Goal: Task Accomplishment & Management: Complete application form

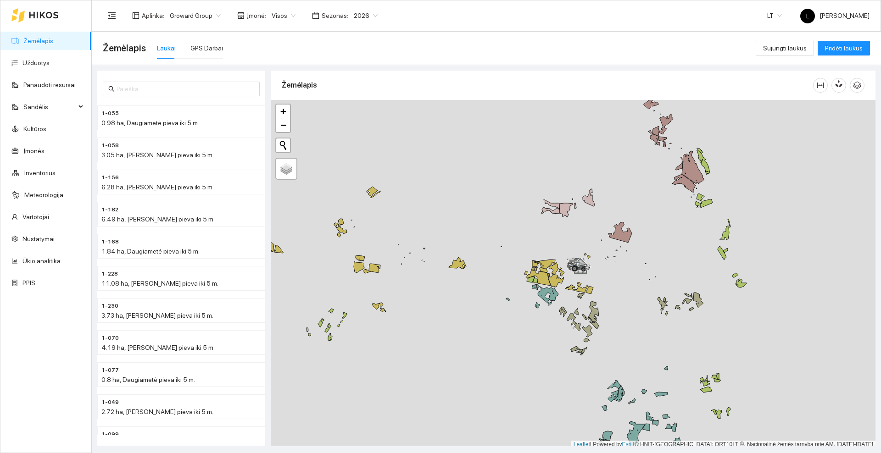
scroll to position [3, 0]
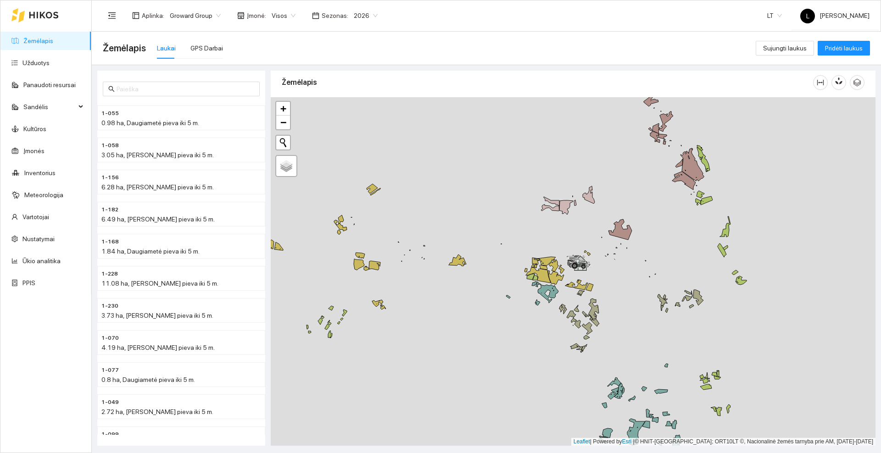
drag, startPoint x: 652, startPoint y: 180, endPoint x: 610, endPoint y: 194, distance: 44.1
click at [582, 229] on div at bounding box center [573, 271] width 604 height 349
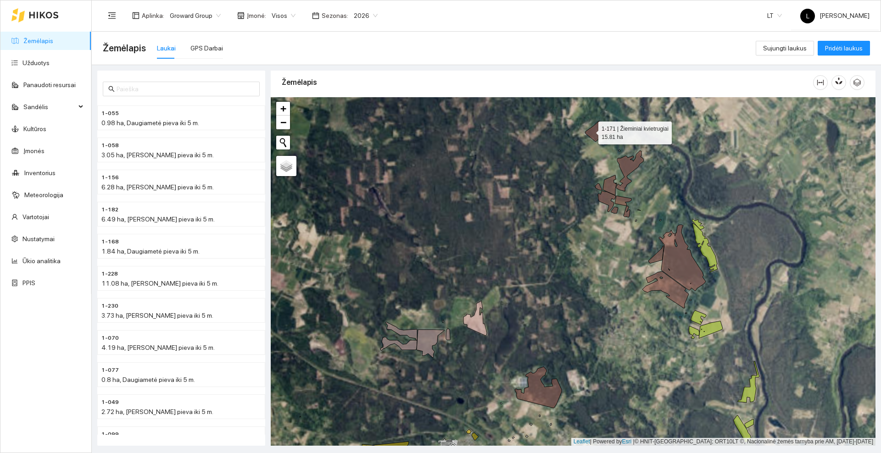
click at [590, 131] on icon at bounding box center [599, 131] width 29 height 21
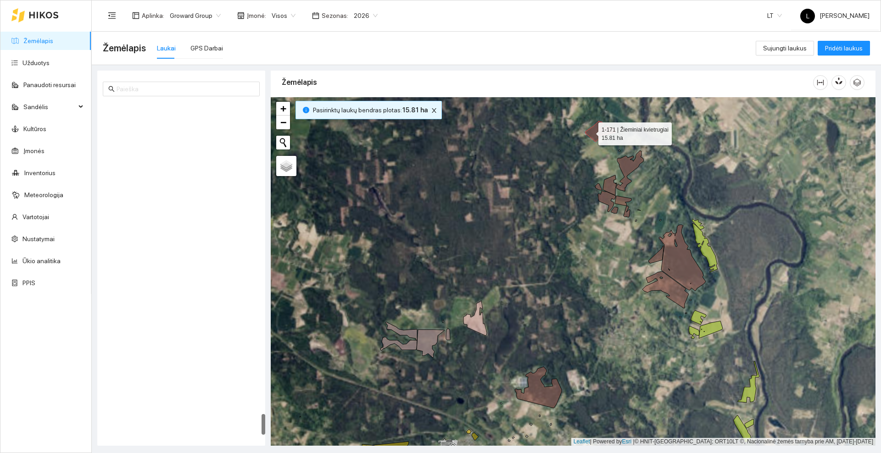
scroll to position [4951, 0]
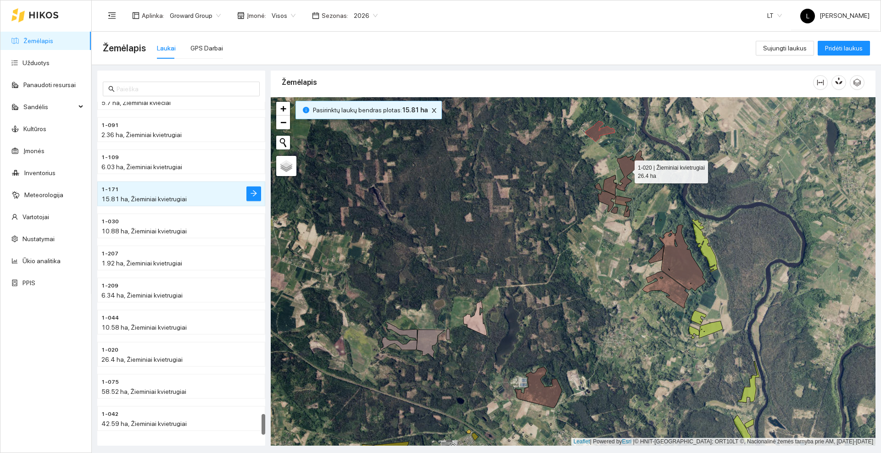
click at [626, 170] on icon at bounding box center [630, 171] width 28 height 40
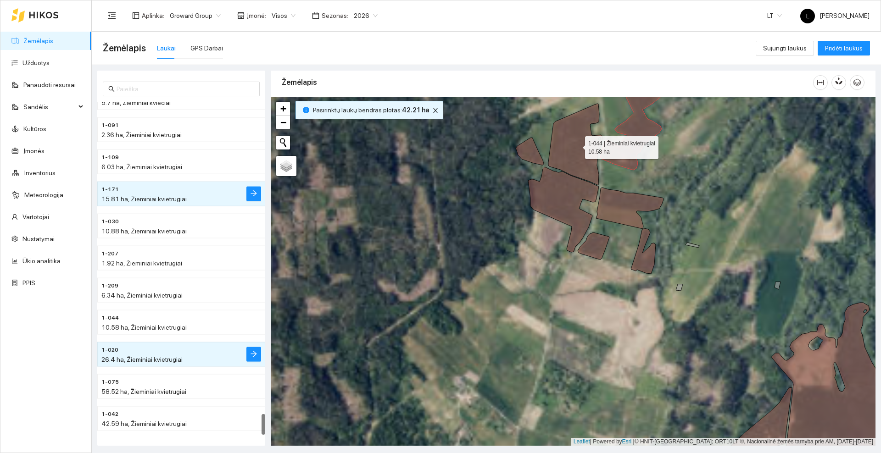
click at [588, 164] on icon at bounding box center [575, 145] width 54 height 82
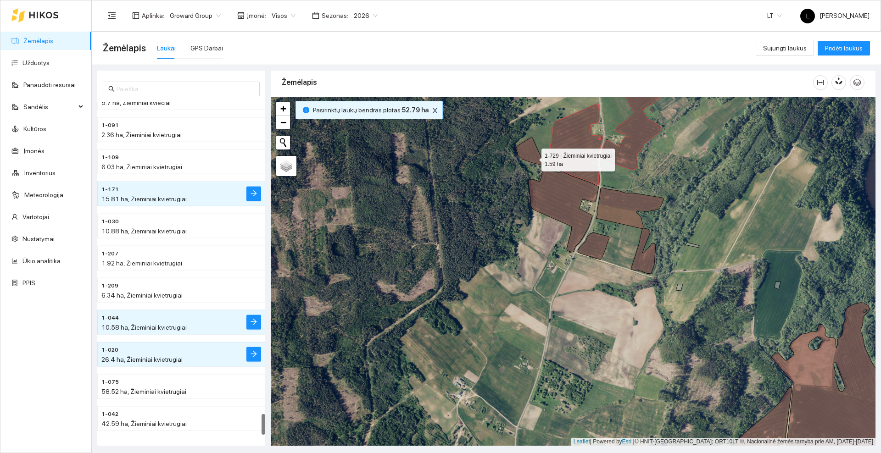
click at [533, 158] on icon at bounding box center [529, 152] width 28 height 28
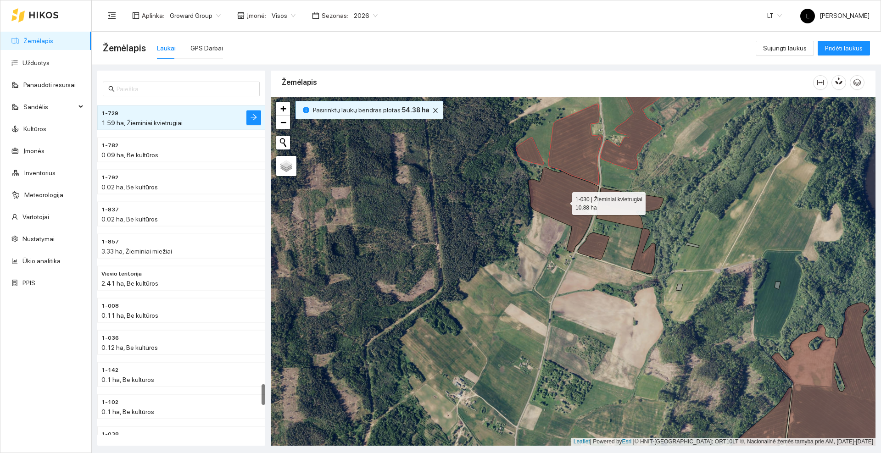
click at [553, 200] on icon at bounding box center [563, 209] width 71 height 85
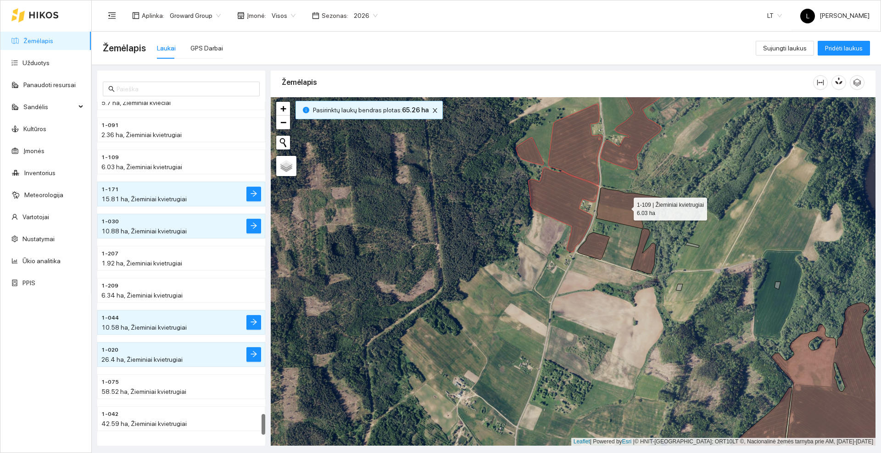
click at [623, 211] on icon at bounding box center [629, 208] width 67 height 41
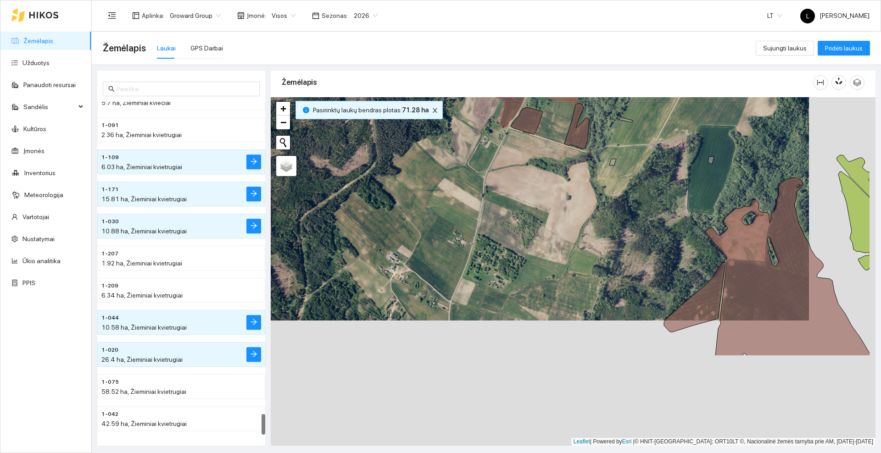
drag, startPoint x: 702, startPoint y: 312, endPoint x: 550, endPoint y: 90, distance: 268.9
click at [547, 78] on div "Žemėlapis" at bounding box center [573, 255] width 604 height 375
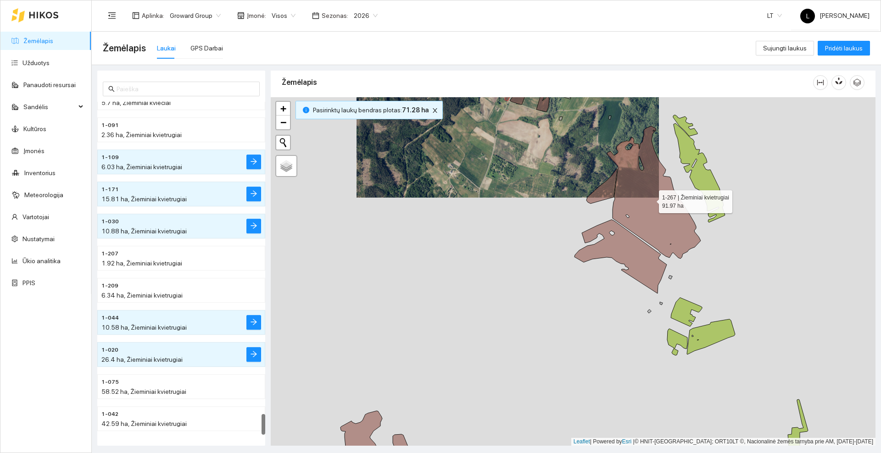
click at [636, 209] on icon at bounding box center [654, 192] width 94 height 133
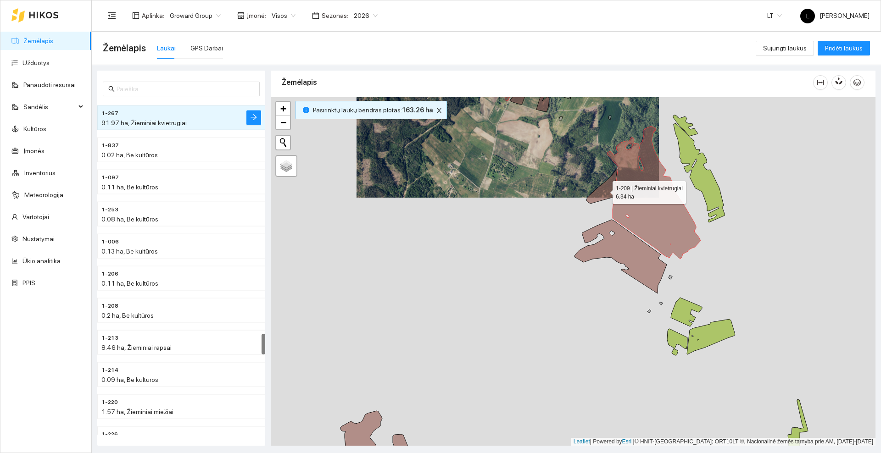
click at [604, 190] on icon at bounding box center [601, 186] width 31 height 35
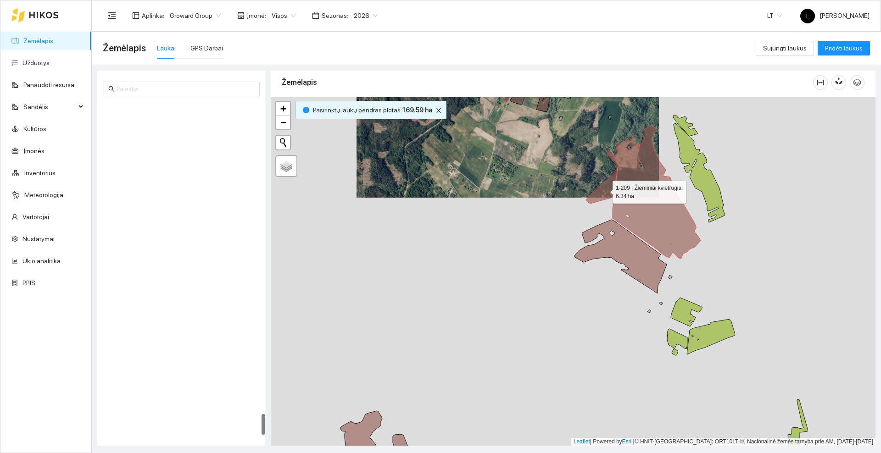
scroll to position [4954, 0]
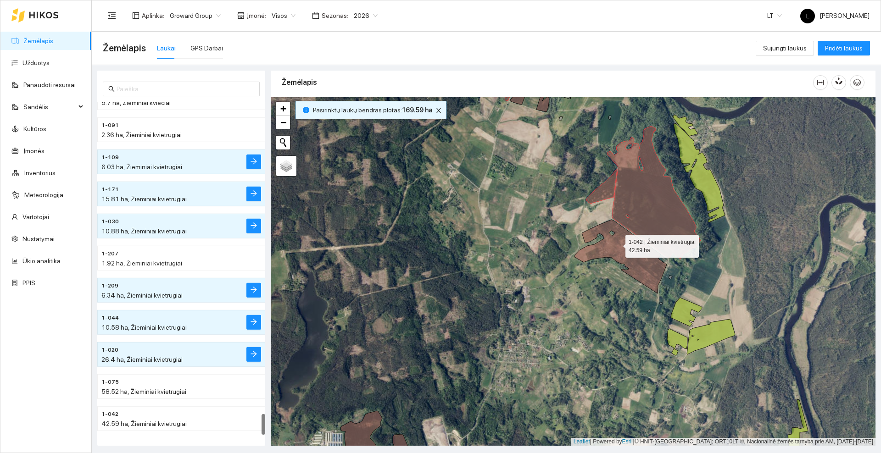
click at [619, 247] on icon at bounding box center [620, 257] width 92 height 74
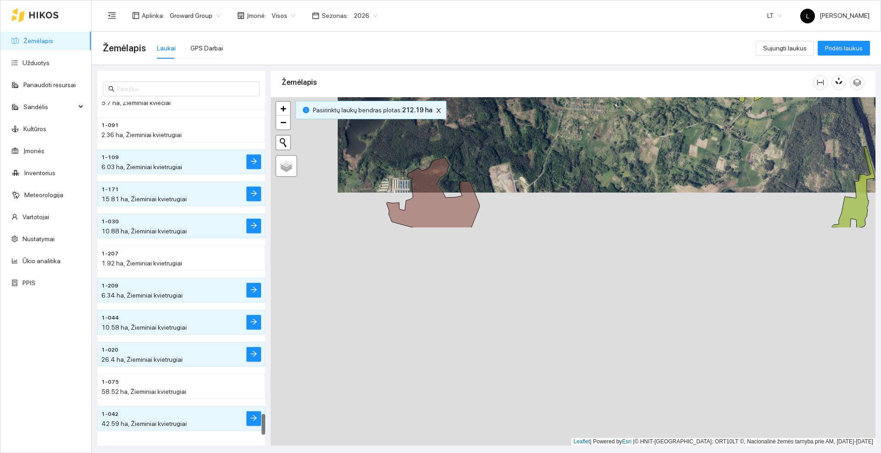
drag, startPoint x: 543, startPoint y: 317, endPoint x: 610, endPoint y: 67, distance: 258.8
click at [610, 67] on div "1-770 5.7 ha, Žieminiai kviečiai 1-091 2.36 ha, Žieminiai kvietrugiai 1-109 6.0…" at bounding box center [483, 255] width 789 height 381
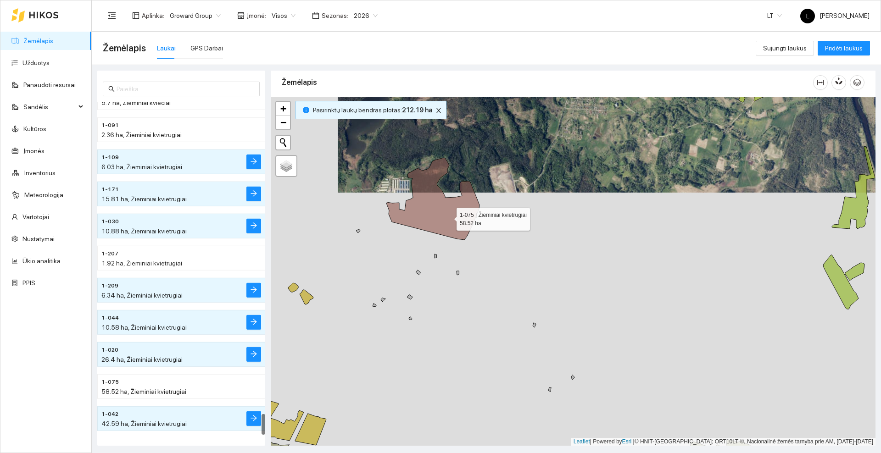
click at [448, 216] on icon at bounding box center [432, 199] width 93 height 82
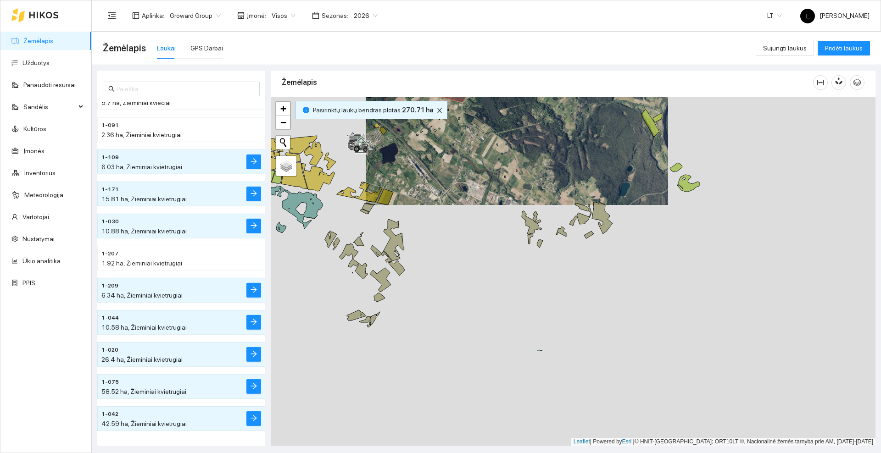
drag, startPoint x: 513, startPoint y: 177, endPoint x: 506, endPoint y: 164, distance: 14.8
click at [506, 164] on div at bounding box center [573, 271] width 604 height 349
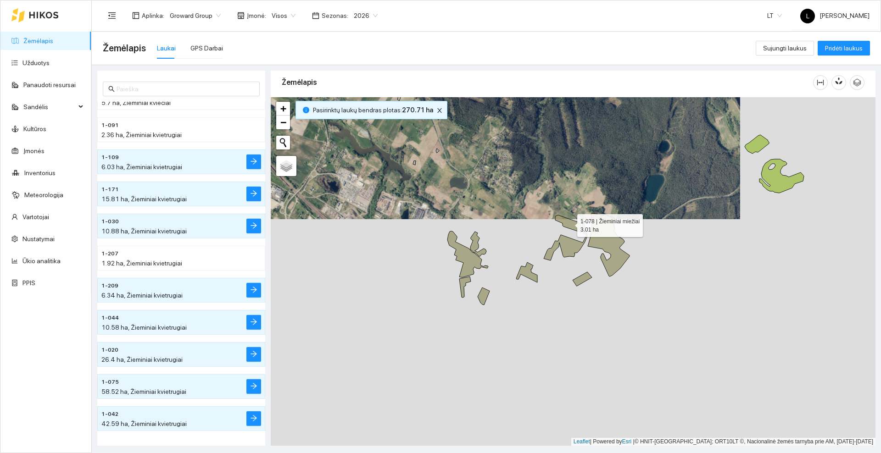
click at [575, 226] on icon at bounding box center [568, 223] width 26 height 17
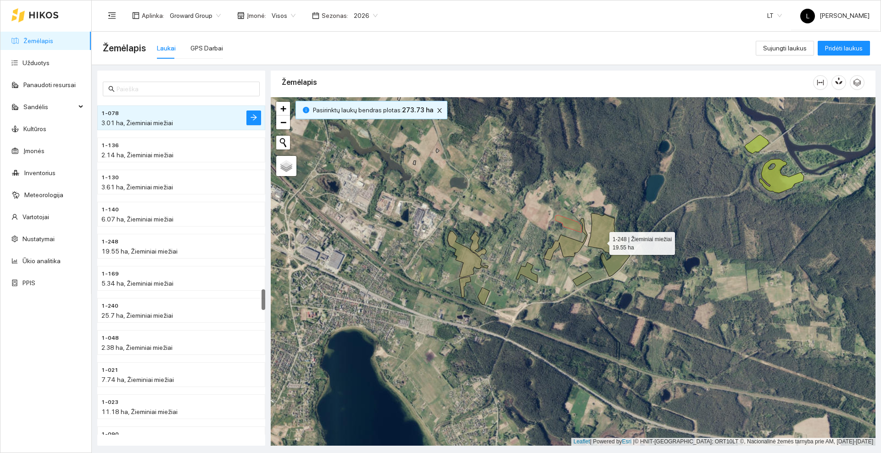
click at [601, 241] on icon at bounding box center [608, 244] width 42 height 63
click at [581, 280] on icon at bounding box center [581, 279] width 19 height 14
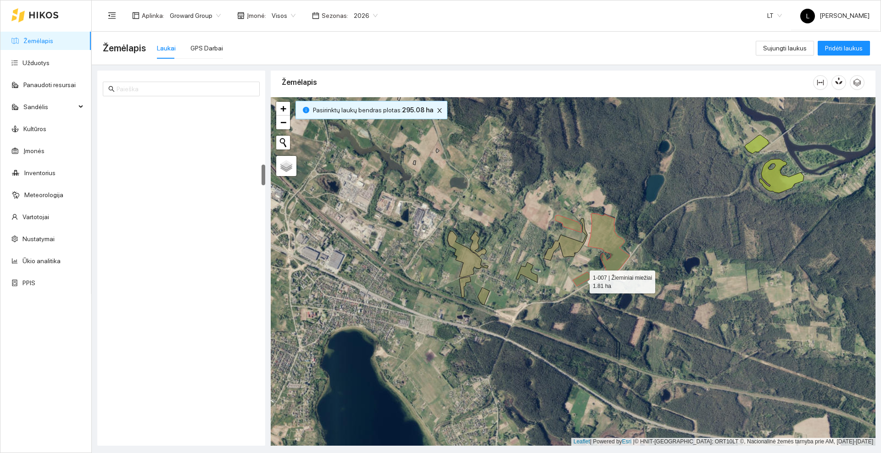
scroll to position [993, 0]
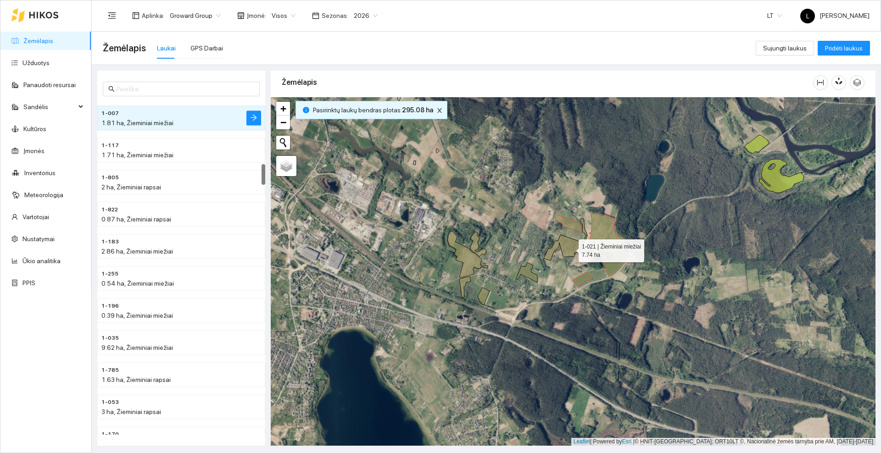
click at [570, 249] on icon at bounding box center [565, 239] width 44 height 42
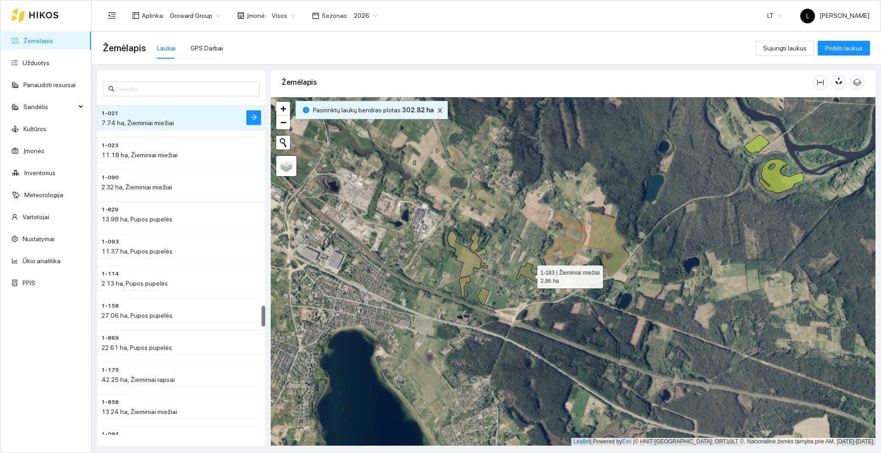
click at [529, 275] on icon at bounding box center [526, 272] width 21 height 20
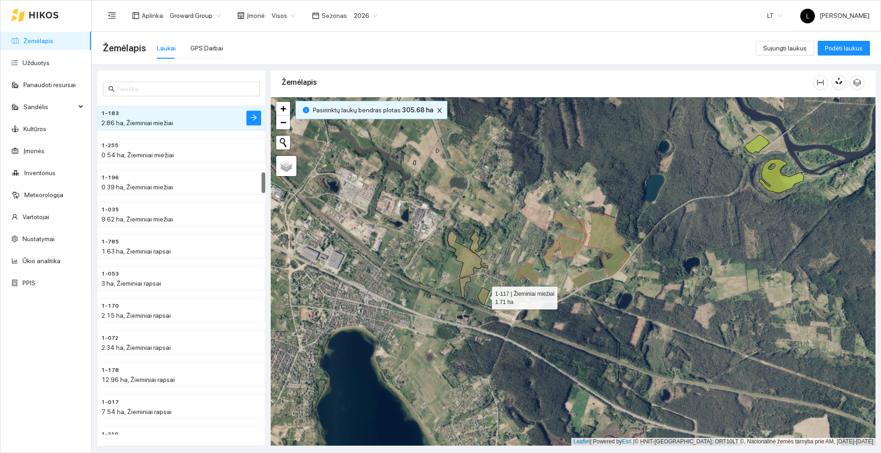
click at [483, 296] on icon at bounding box center [483, 296] width 12 height 17
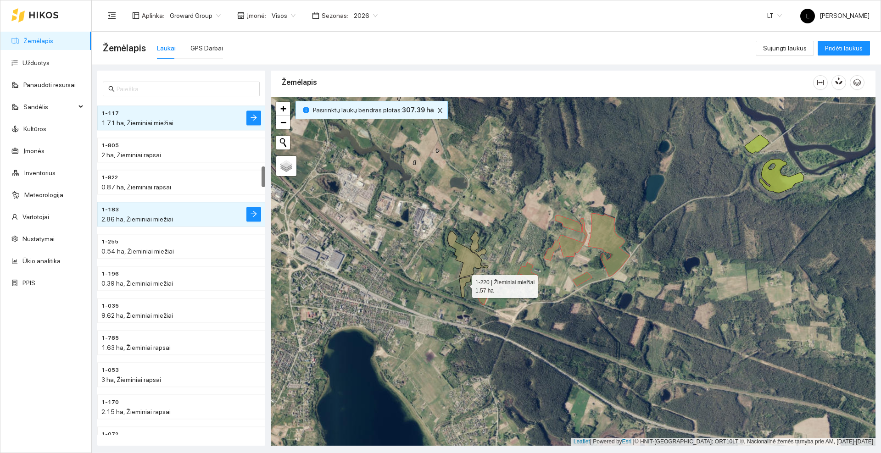
click at [464, 282] on icon at bounding box center [464, 287] width 11 height 21
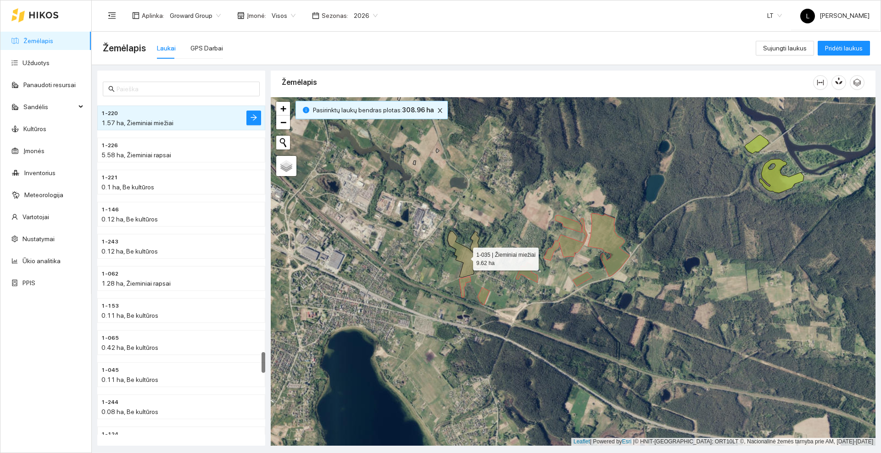
click at [467, 260] on icon at bounding box center [467, 254] width 41 height 46
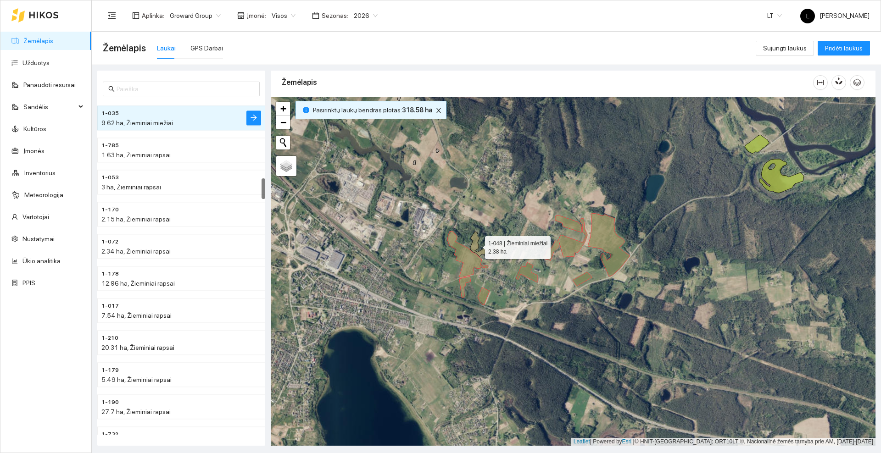
click at [473, 246] on icon at bounding box center [478, 244] width 16 height 25
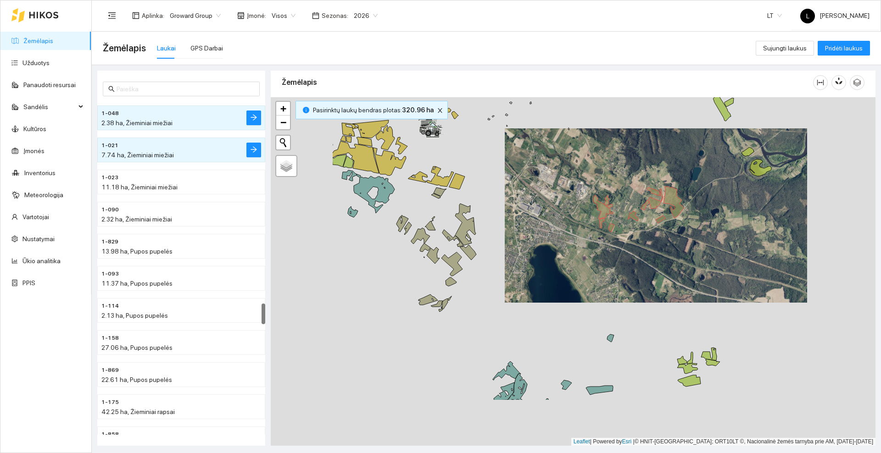
drag, startPoint x: 497, startPoint y: 341, endPoint x: 619, endPoint y: 260, distance: 146.7
click at [619, 260] on div at bounding box center [573, 271] width 604 height 349
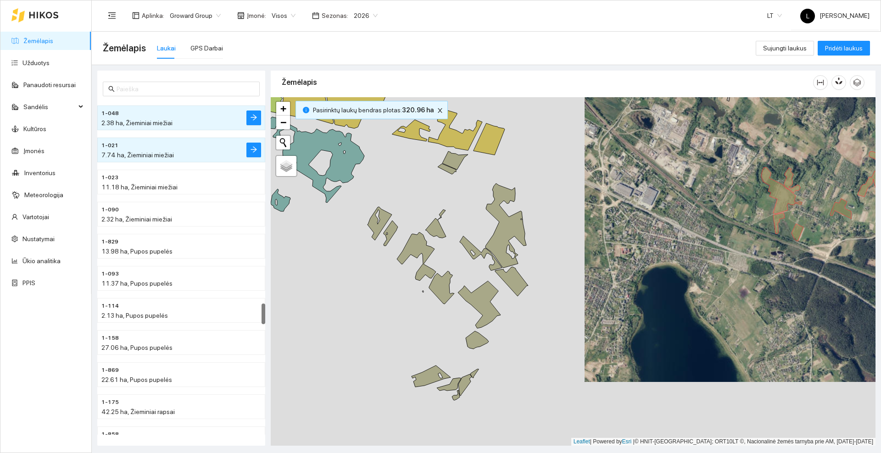
drag, startPoint x: 479, startPoint y: 185, endPoint x: 557, endPoint y: 168, distance: 79.9
click at [573, 177] on div at bounding box center [573, 271] width 604 height 349
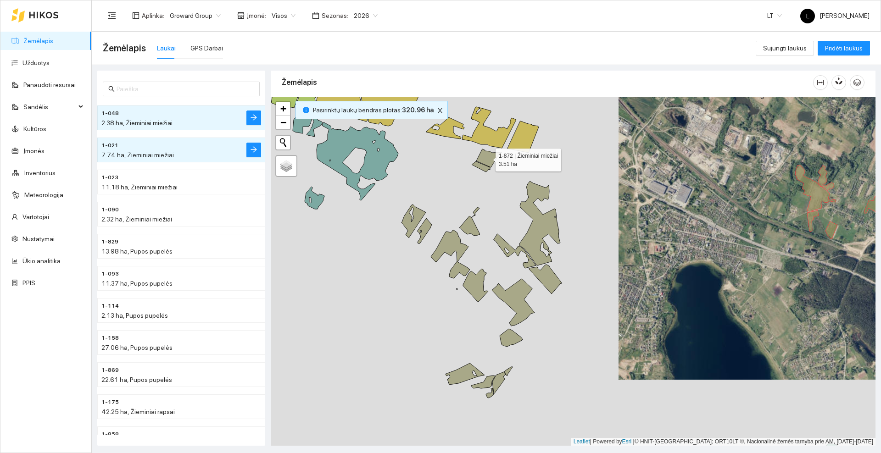
click at [489, 161] on icon at bounding box center [489, 158] width 26 height 18
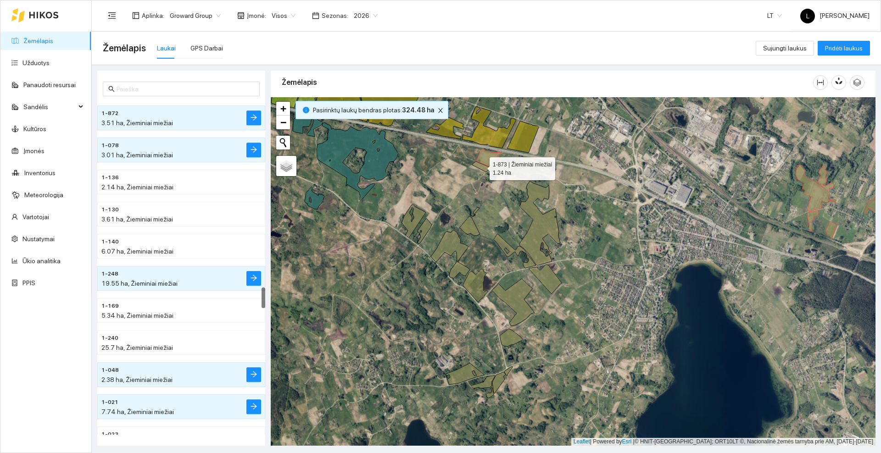
click at [485, 171] on icon at bounding box center [480, 166] width 18 height 11
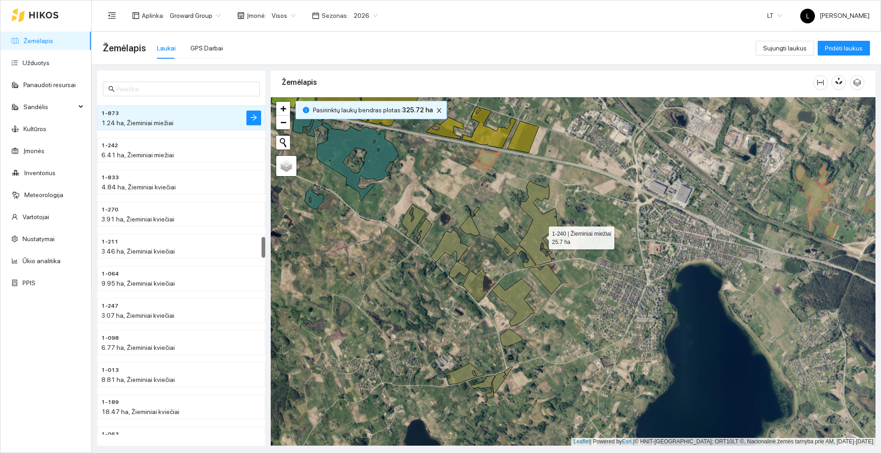
click at [540, 236] on icon at bounding box center [539, 223] width 41 height 84
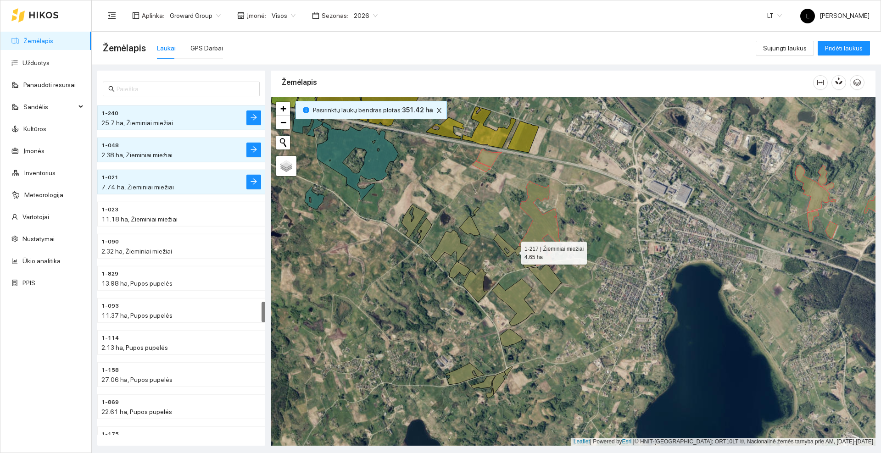
click at [503, 246] on icon at bounding box center [514, 251] width 42 height 34
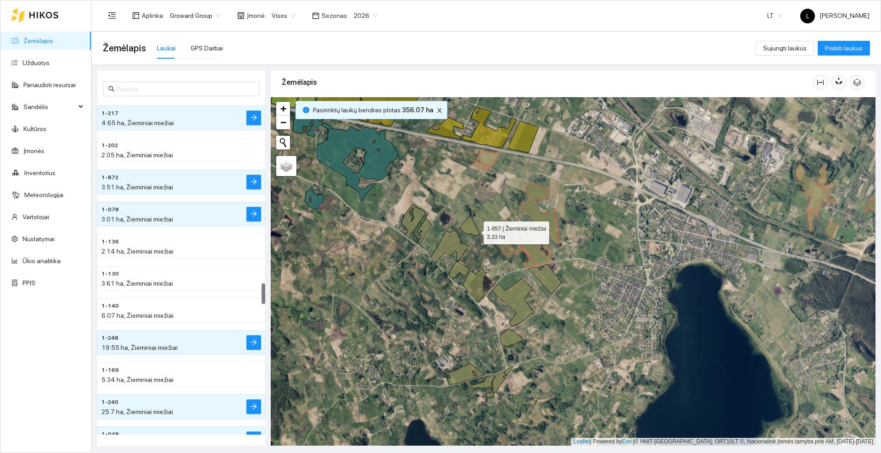
click at [475, 230] on icon at bounding box center [469, 221] width 21 height 28
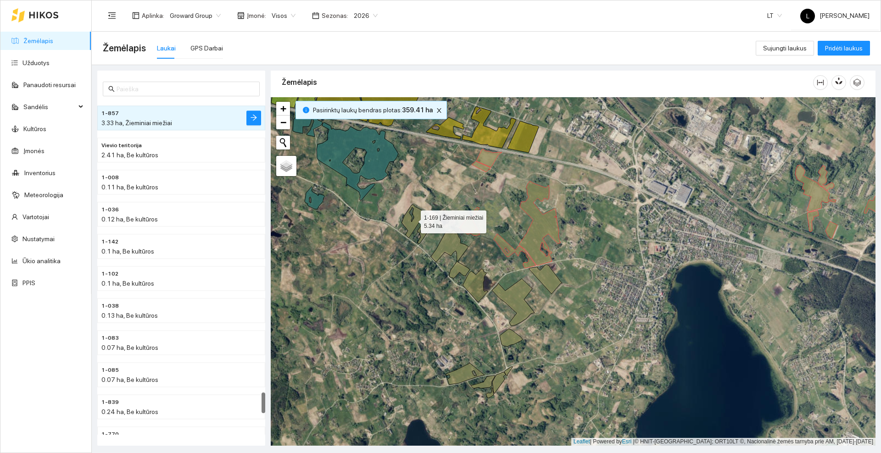
click at [416, 215] on icon at bounding box center [413, 221] width 24 height 33
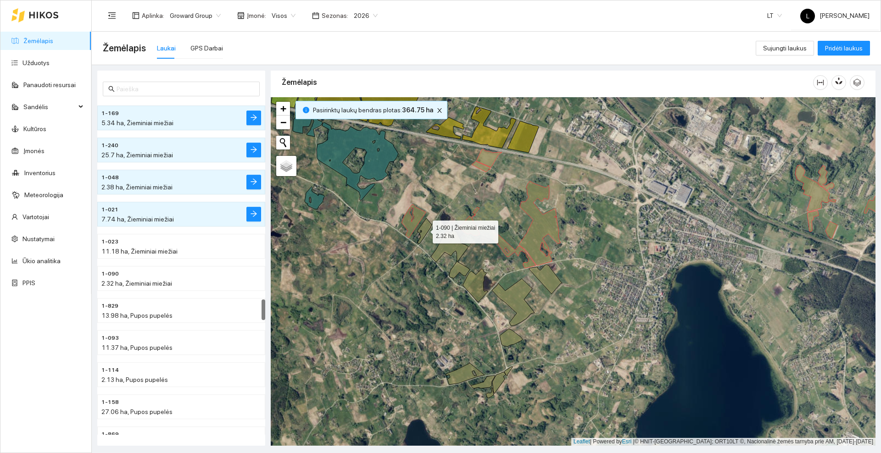
click at [426, 230] on icon at bounding box center [424, 230] width 14 height 25
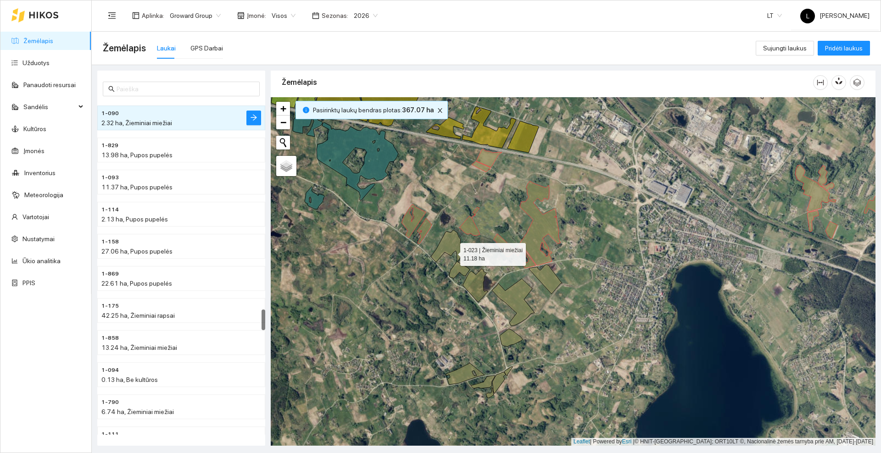
click at [451, 243] on icon at bounding box center [450, 254] width 39 height 48
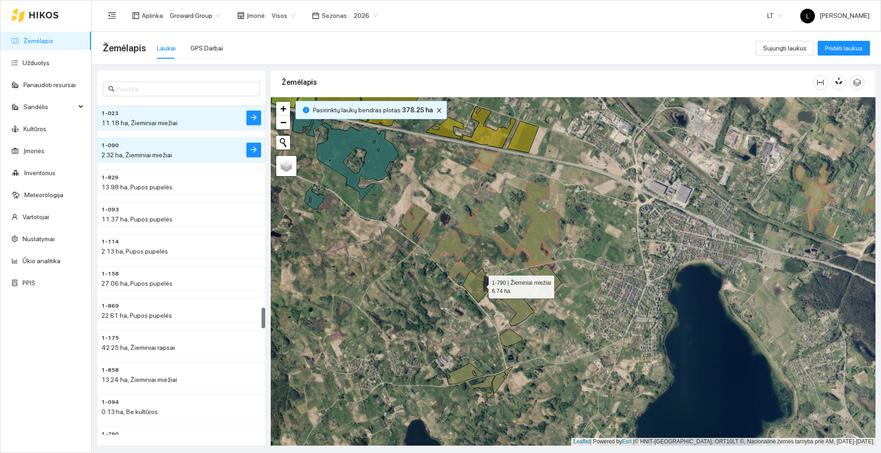
click at [480, 285] on icon at bounding box center [475, 285] width 25 height 33
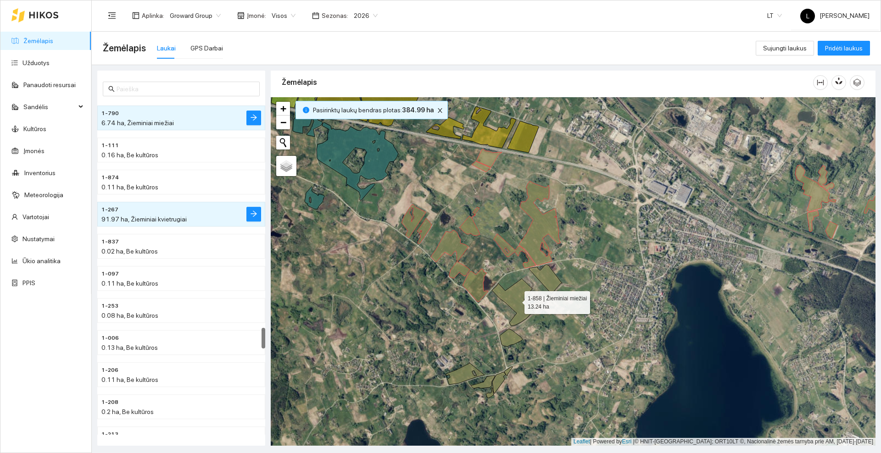
click at [506, 293] on icon at bounding box center [513, 302] width 43 height 47
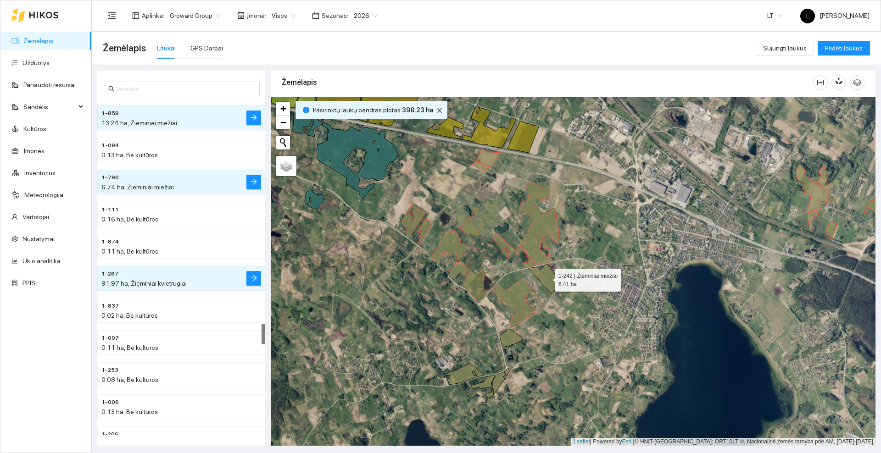
click at [551, 282] on icon at bounding box center [545, 279] width 33 height 29
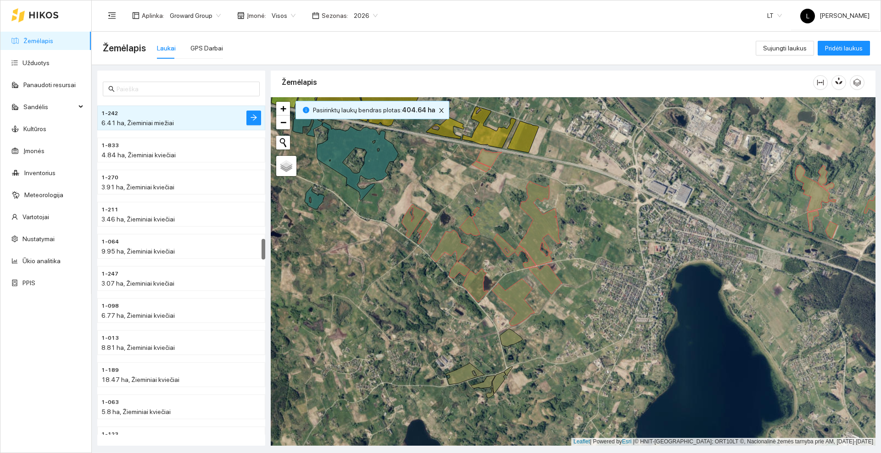
drag, startPoint x: 579, startPoint y: 279, endPoint x: 592, endPoint y: 240, distance: 41.5
click at [592, 240] on div at bounding box center [573, 271] width 604 height 349
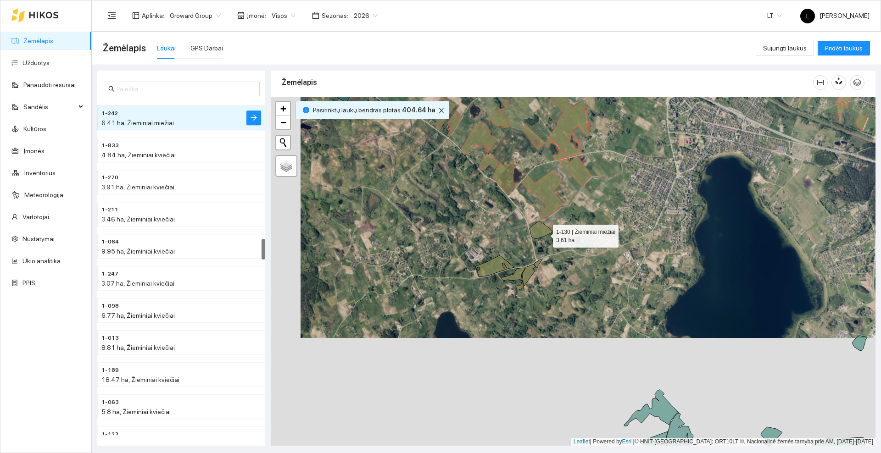
click at [544, 234] on icon at bounding box center [540, 230] width 23 height 18
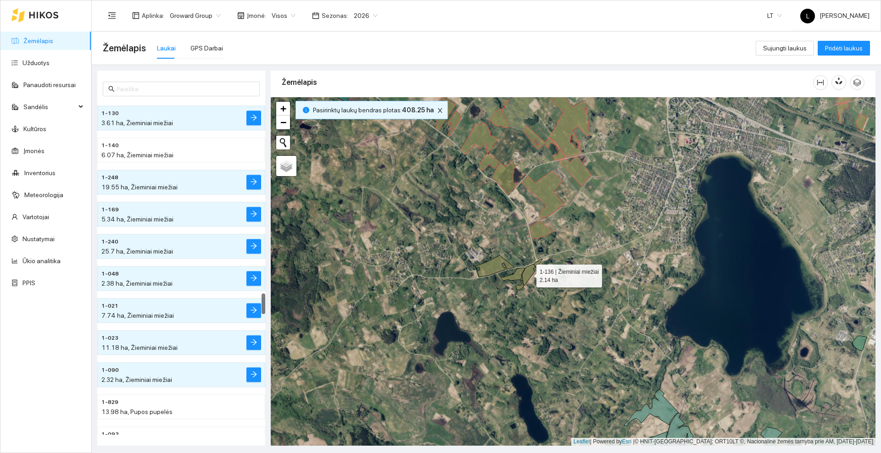
click at [526, 275] on icon at bounding box center [528, 275] width 13 height 22
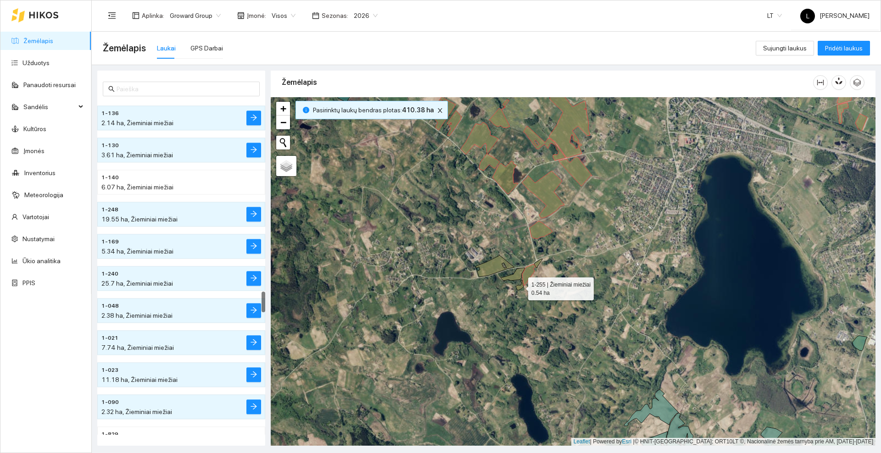
click at [522, 287] on icon at bounding box center [519, 285] width 8 height 10
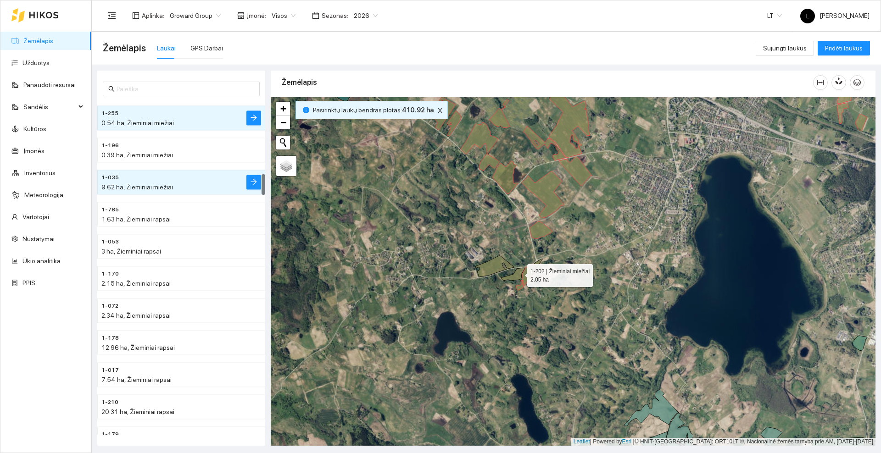
click at [518, 273] on icon at bounding box center [512, 274] width 24 height 13
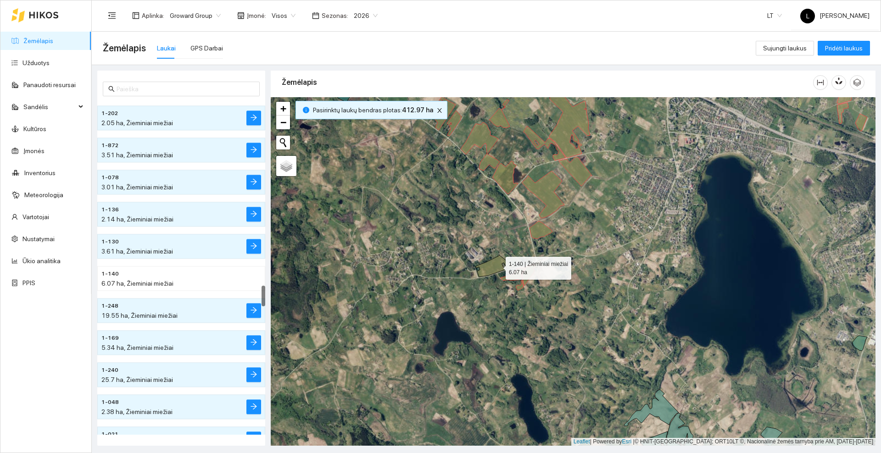
click at [497, 266] on icon at bounding box center [494, 266] width 39 height 22
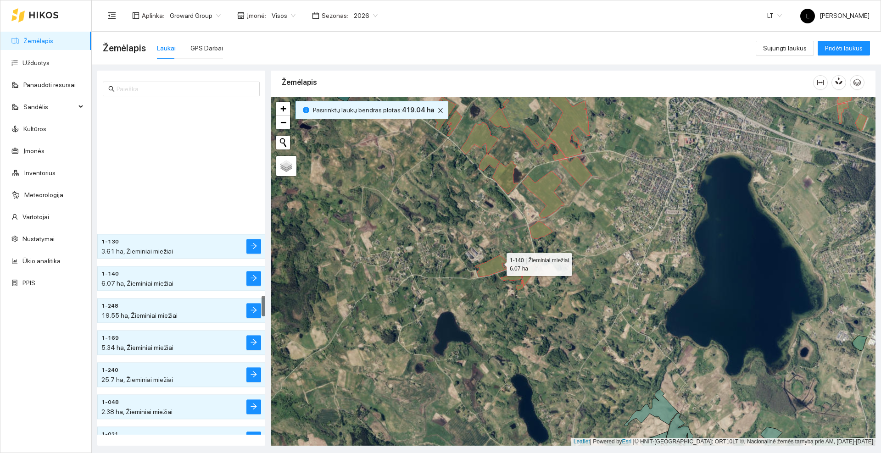
scroll to position [3078, 0]
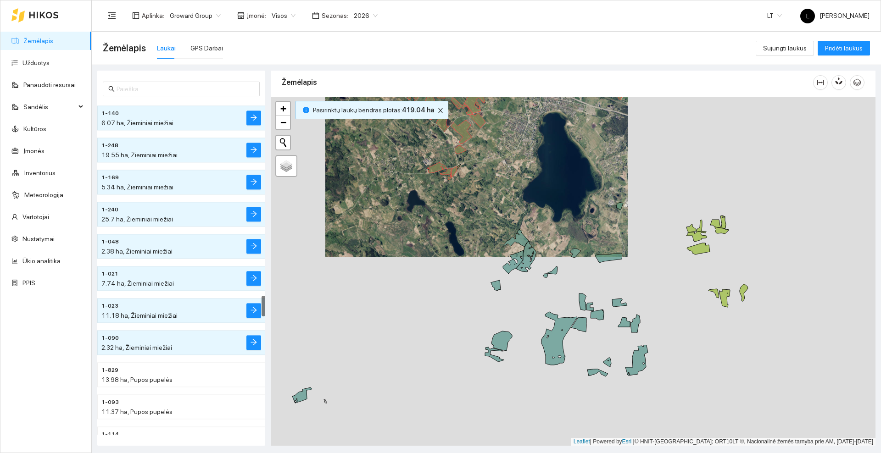
drag, startPoint x: 616, startPoint y: 263, endPoint x: 555, endPoint y: 185, distance: 98.6
click at [555, 185] on div at bounding box center [573, 271] width 604 height 349
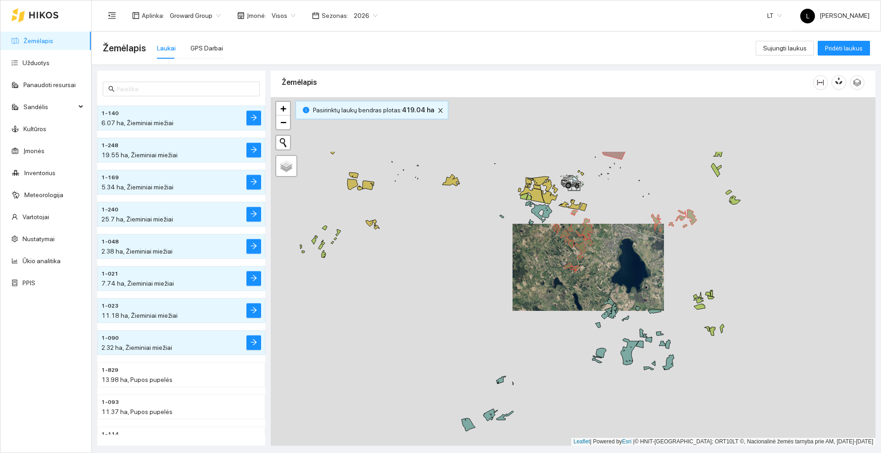
drag, startPoint x: 430, startPoint y: 189, endPoint x: 507, endPoint y: 280, distance: 119.1
click at [507, 280] on div at bounding box center [573, 271] width 604 height 349
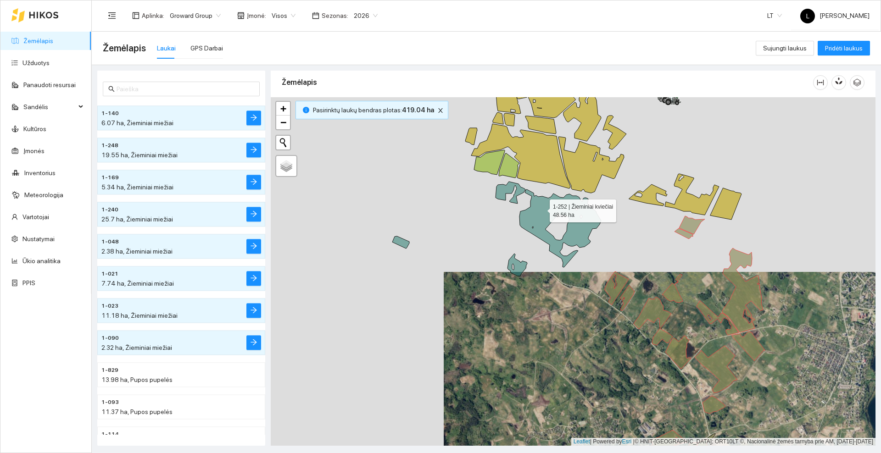
click at [541, 209] on icon at bounding box center [547, 225] width 105 height 86
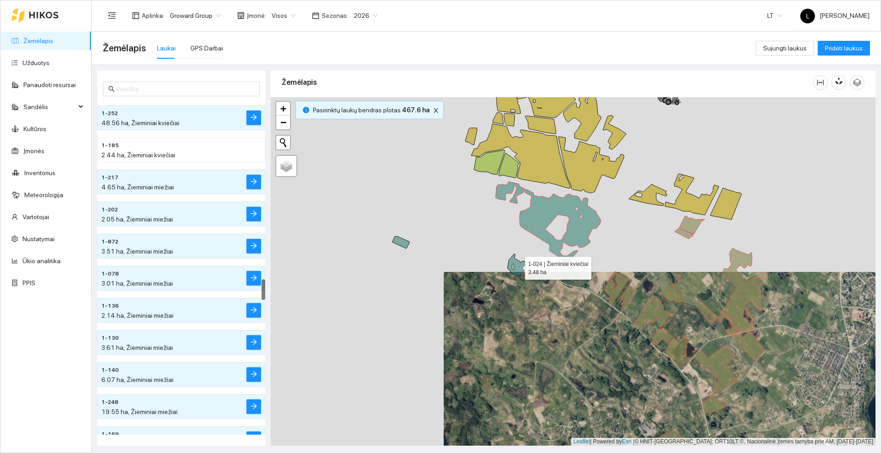
click at [521, 267] on icon at bounding box center [517, 265] width 20 height 22
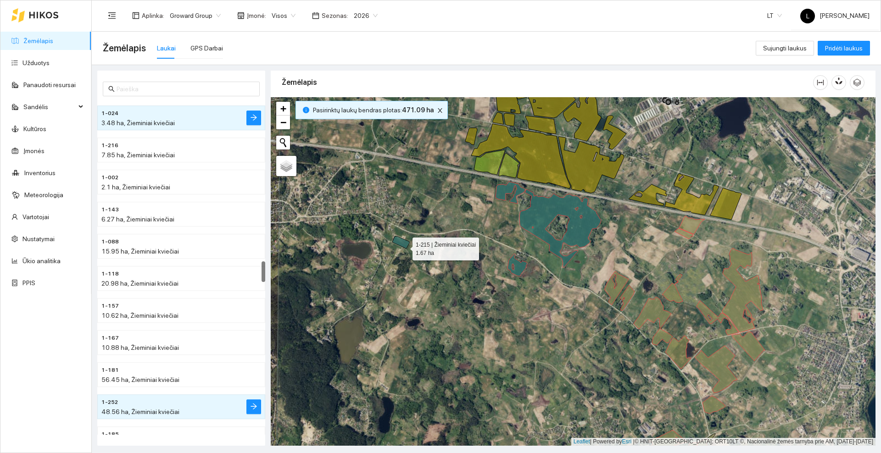
click at [404, 246] on icon at bounding box center [400, 242] width 17 height 12
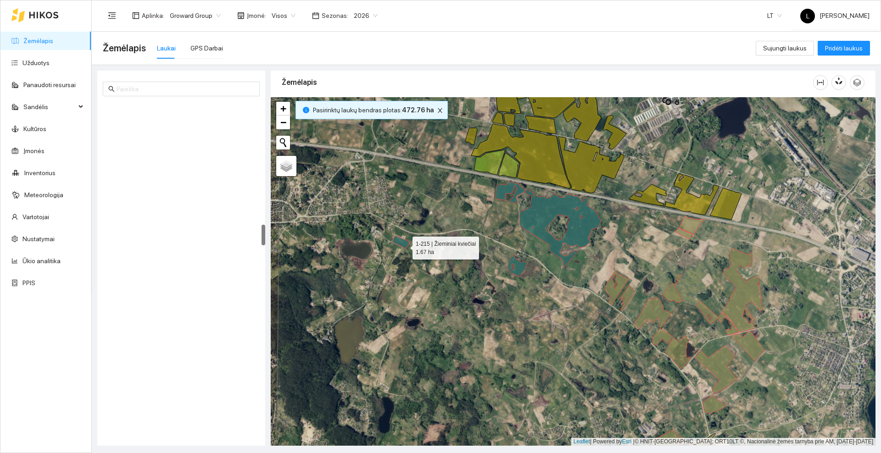
scroll to position [1956, 0]
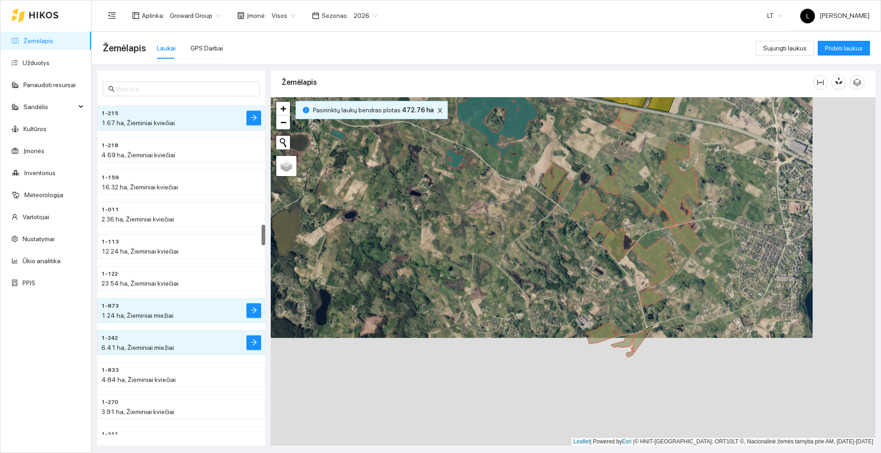
drag, startPoint x: 507, startPoint y: 336, endPoint x: 444, endPoint y: 227, distance: 125.5
click at [444, 227] on div at bounding box center [573, 271] width 604 height 349
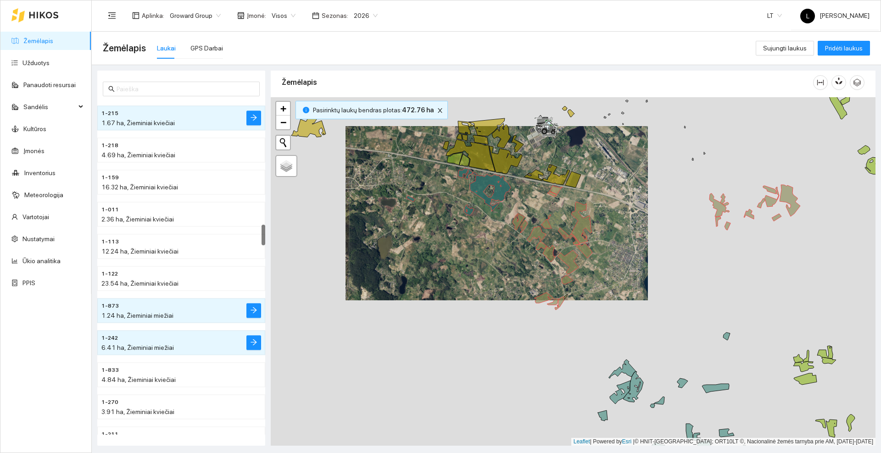
drag, startPoint x: 500, startPoint y: 302, endPoint x: 447, endPoint y: 183, distance: 131.0
click at [447, 183] on div at bounding box center [573, 271] width 604 height 349
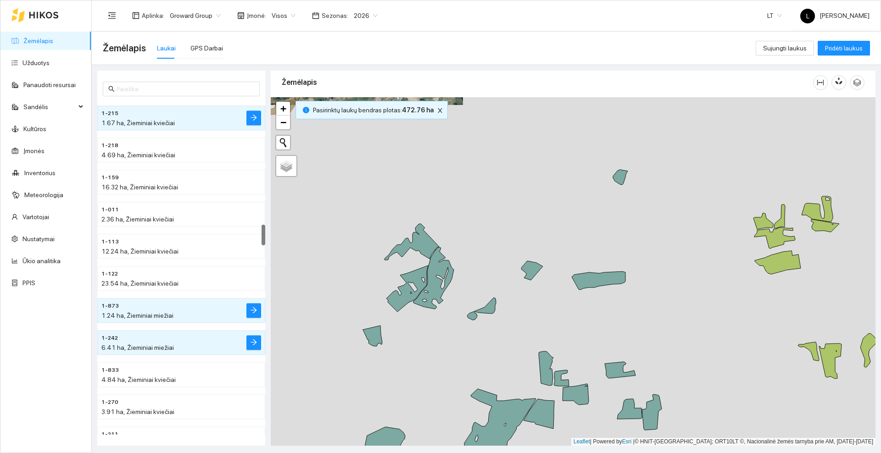
drag, startPoint x: 629, startPoint y: 204, endPoint x: 595, endPoint y: 187, distance: 37.9
click at [595, 188] on div at bounding box center [573, 271] width 604 height 349
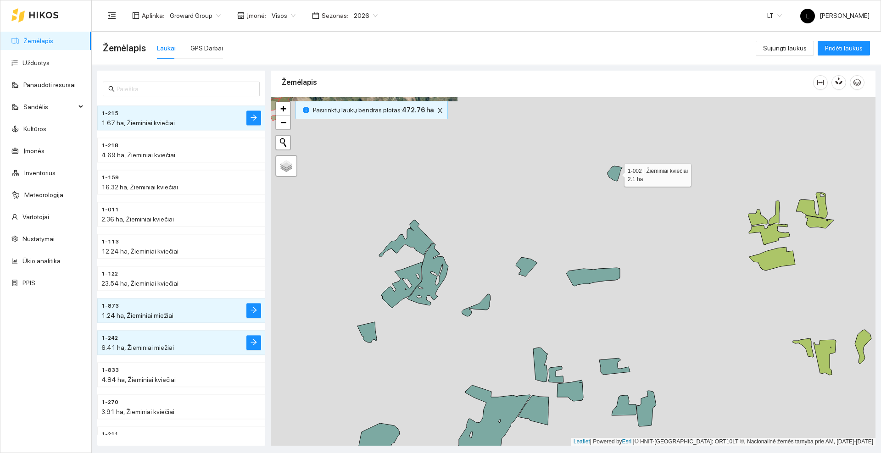
click at [615, 173] on icon at bounding box center [614, 173] width 15 height 15
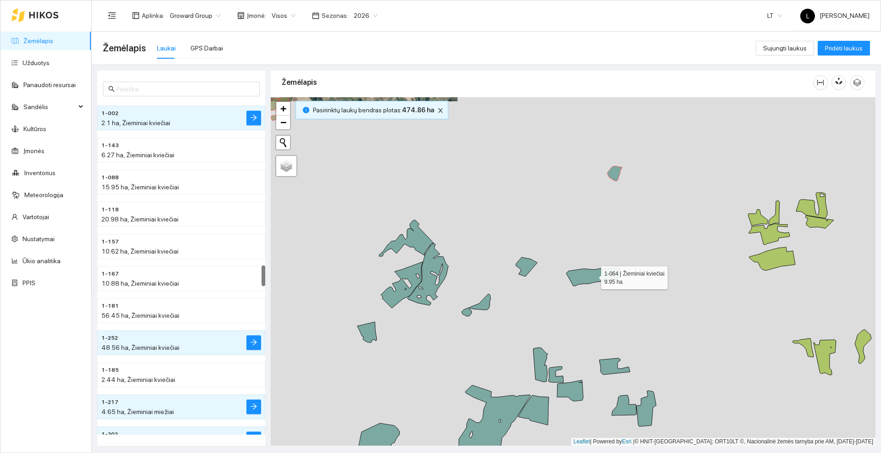
click at [594, 279] on icon at bounding box center [593, 277] width 54 height 18
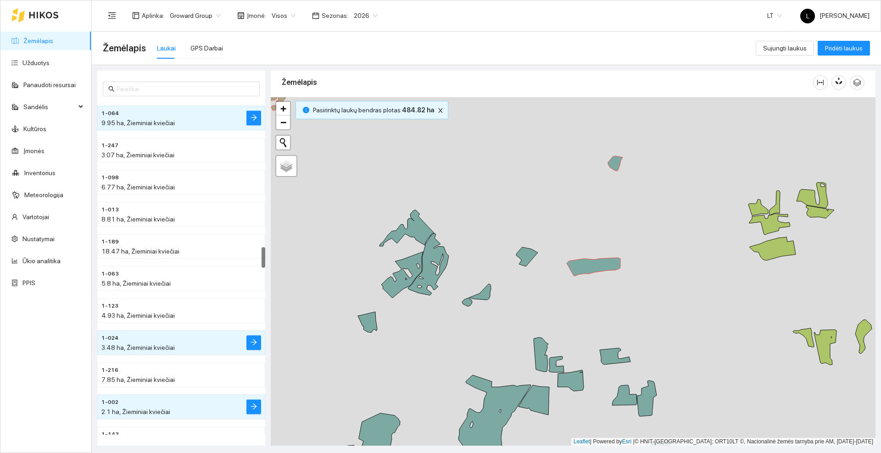
drag, startPoint x: 571, startPoint y: 209, endPoint x: 623, endPoint y: 123, distance: 100.6
click at [623, 123] on div at bounding box center [573, 271] width 604 height 349
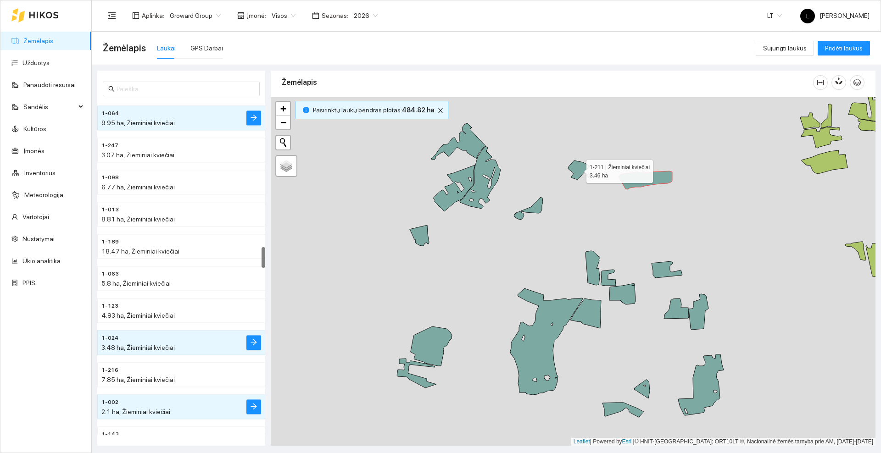
click at [579, 172] on icon at bounding box center [579, 170] width 22 height 19
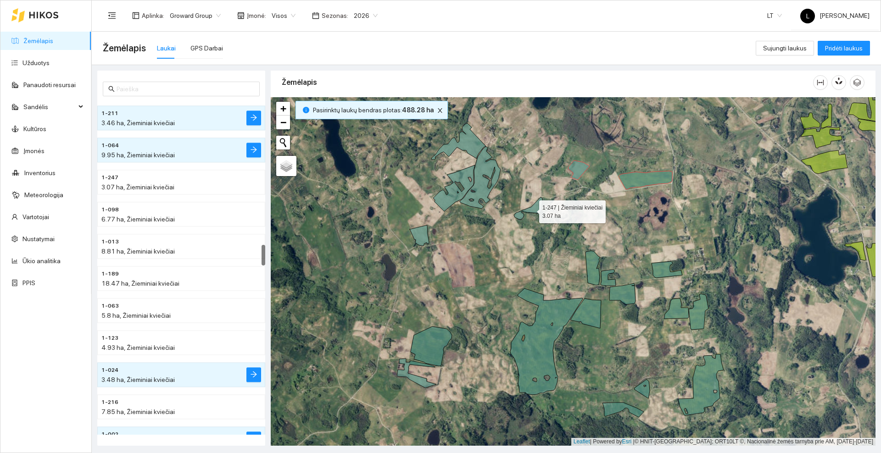
click at [539, 210] on icon at bounding box center [528, 208] width 29 height 22
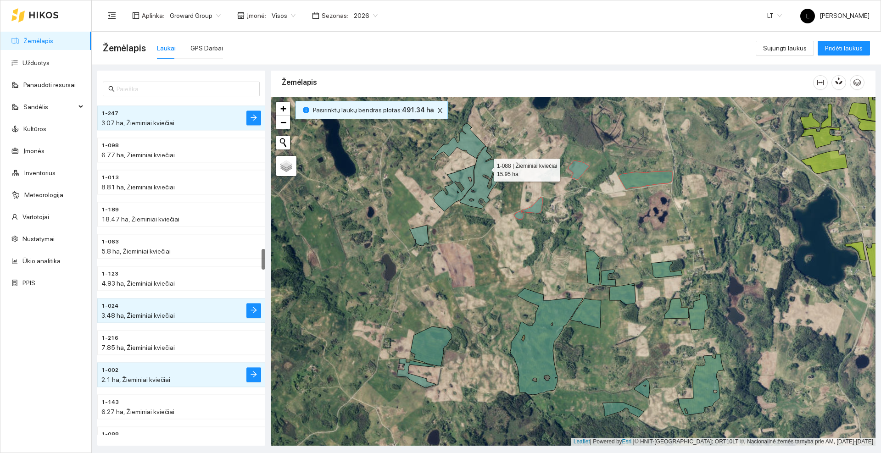
click at [485, 168] on icon at bounding box center [480, 178] width 41 height 62
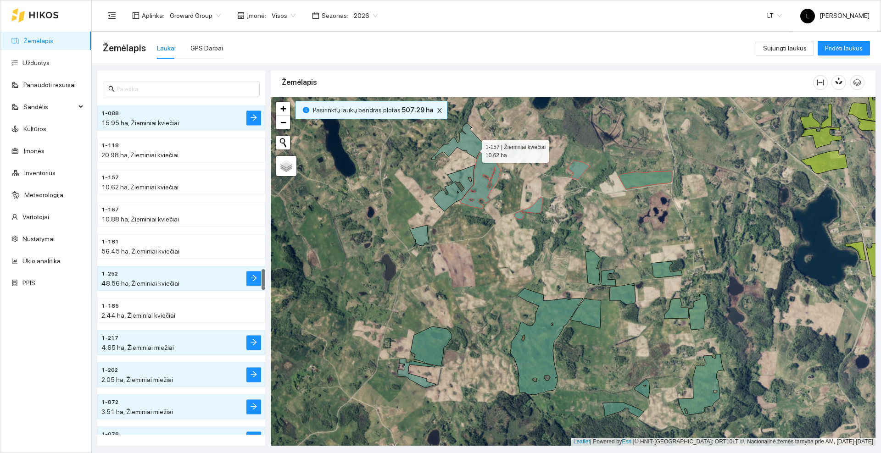
click at [473, 148] on icon at bounding box center [458, 141] width 55 height 36
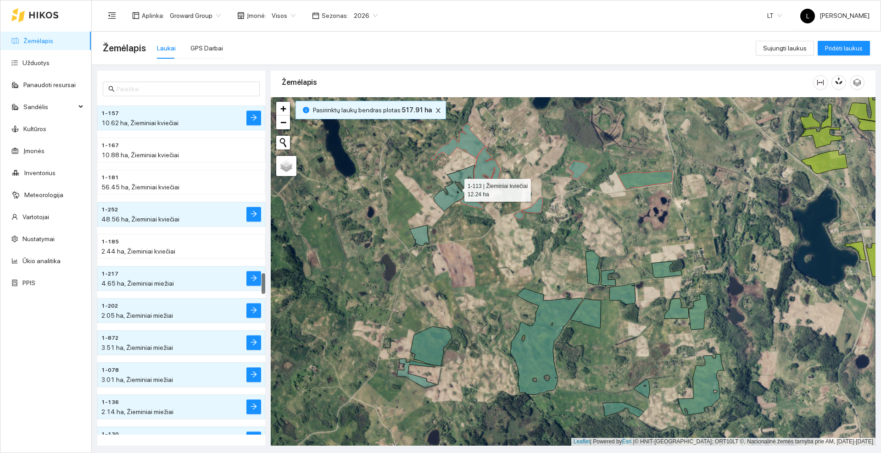
click at [466, 184] on icon at bounding box center [454, 188] width 42 height 46
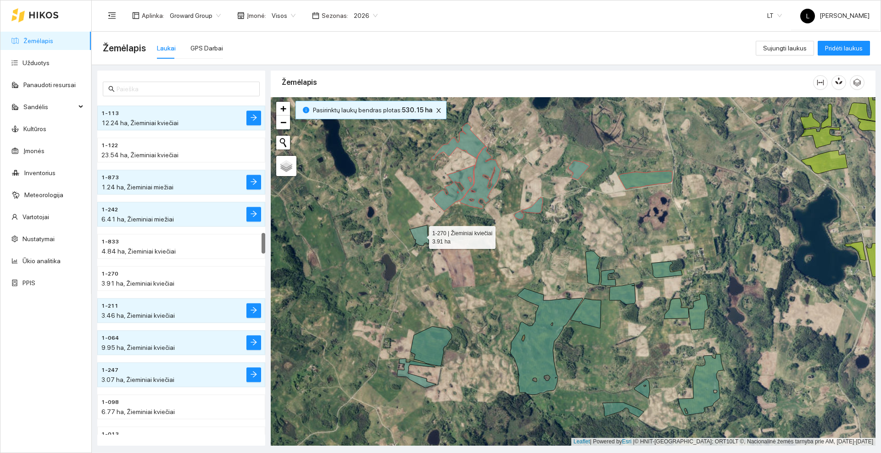
click at [426, 235] on icon at bounding box center [419, 235] width 19 height 21
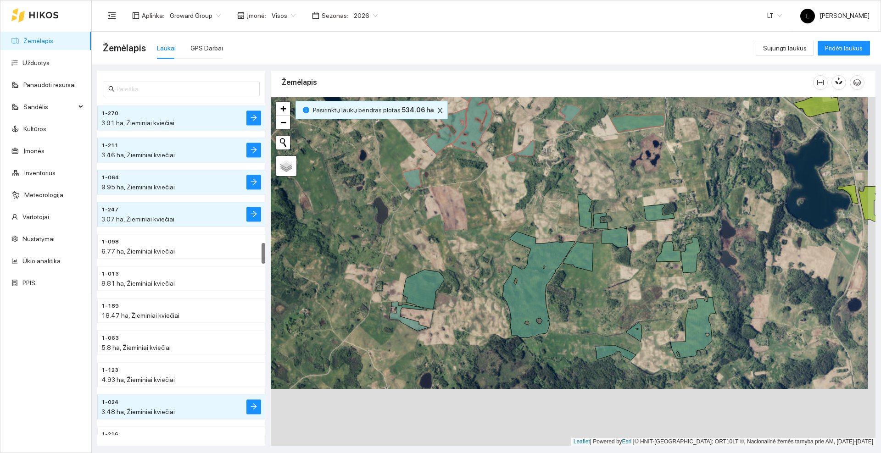
drag, startPoint x: 475, startPoint y: 289, endPoint x: 466, endPoint y: 217, distance: 73.0
click at [466, 217] on div at bounding box center [573, 271] width 604 height 349
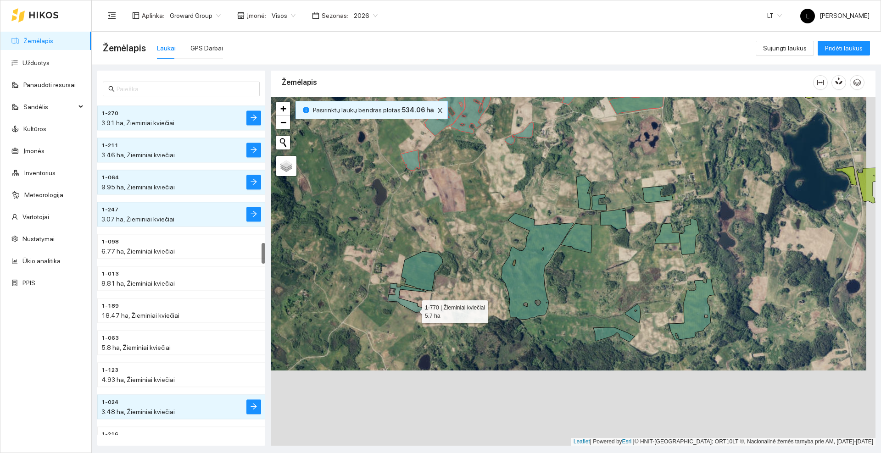
click at [413, 310] on icon at bounding box center [407, 297] width 39 height 29
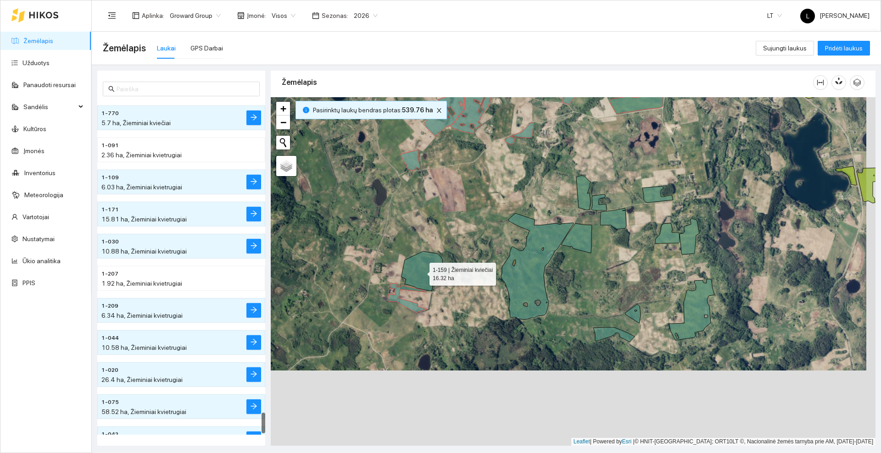
click at [421, 271] on icon at bounding box center [421, 270] width 41 height 39
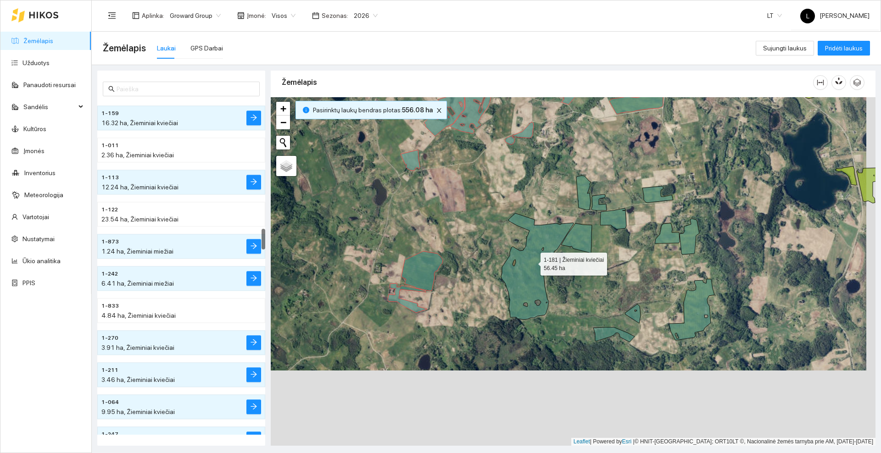
click at [532, 262] on icon at bounding box center [537, 266] width 72 height 106
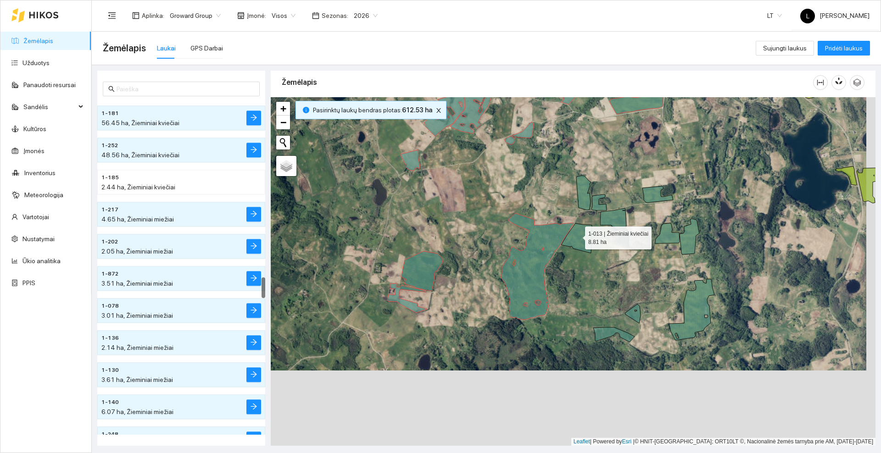
click at [576, 235] on icon at bounding box center [576, 238] width 31 height 30
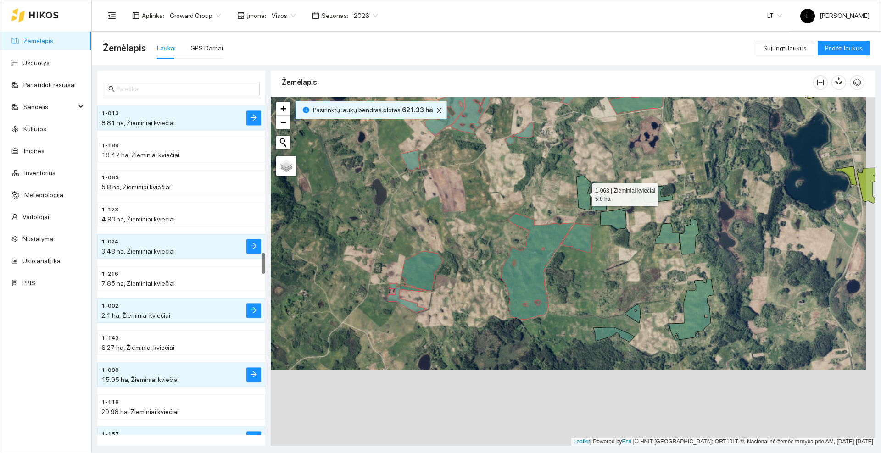
click at [584, 199] on icon at bounding box center [583, 193] width 15 height 34
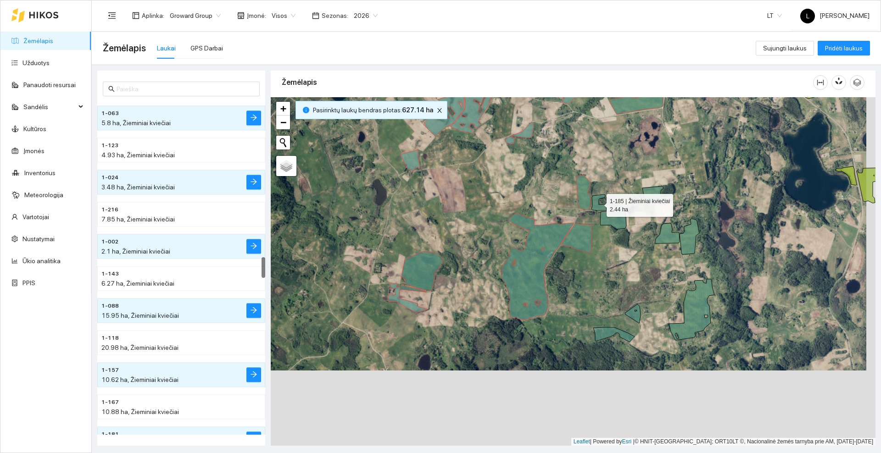
click at [598, 205] on icon at bounding box center [598, 202] width 15 height 16
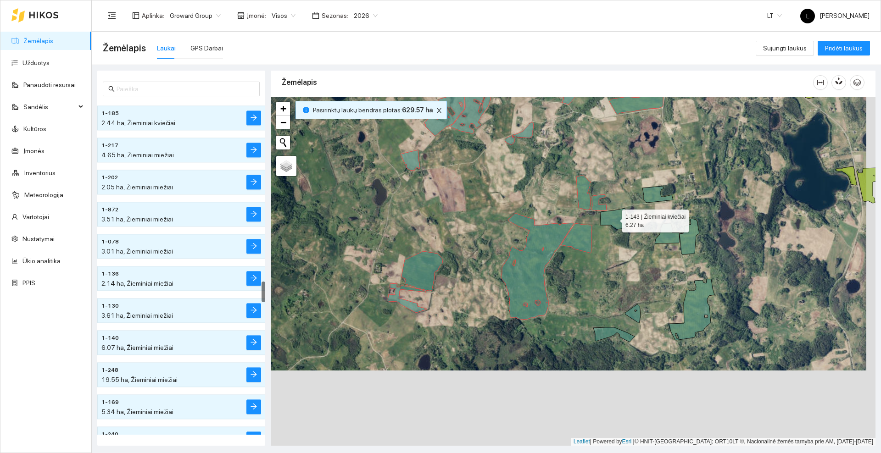
click at [613, 220] on icon at bounding box center [613, 218] width 26 height 21
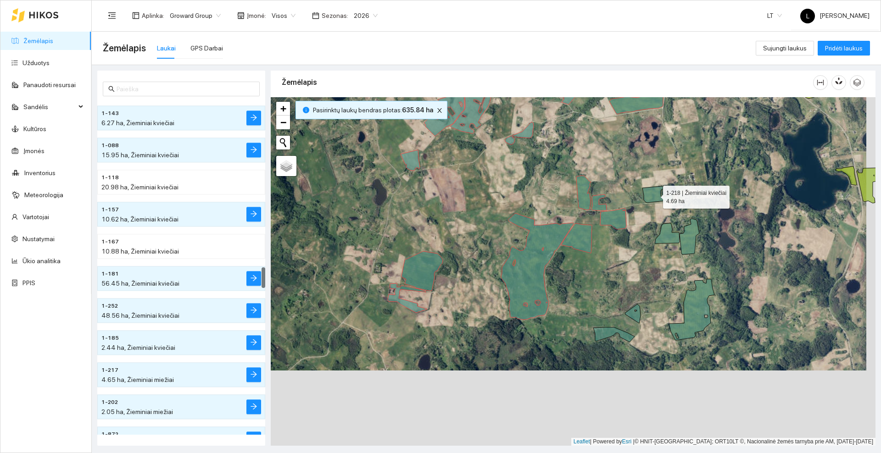
click at [646, 198] on icon at bounding box center [657, 194] width 31 height 17
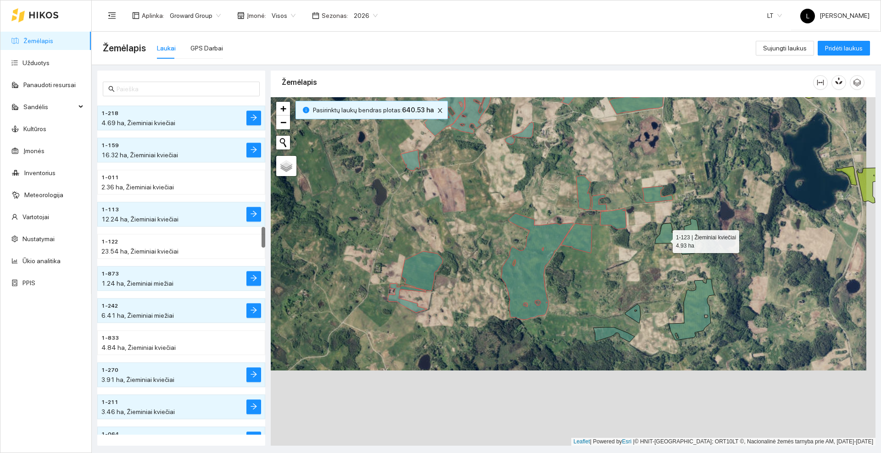
click at [664, 239] on icon at bounding box center [666, 233] width 25 height 20
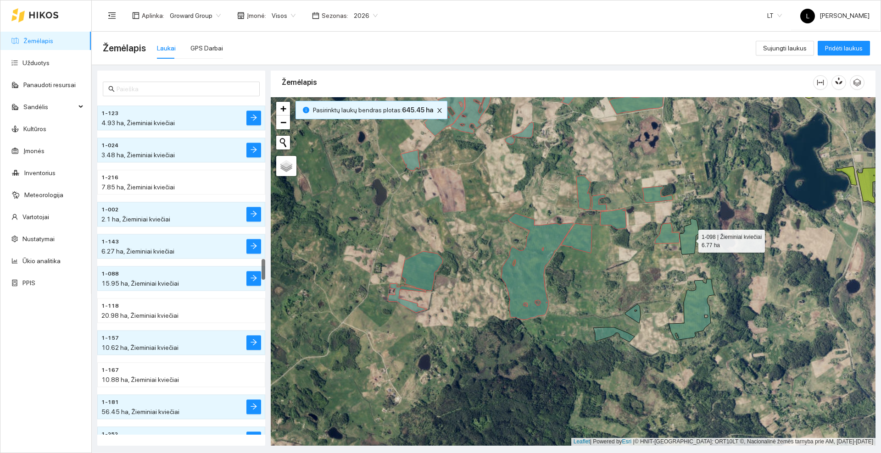
click at [690, 238] on icon at bounding box center [689, 237] width 20 height 36
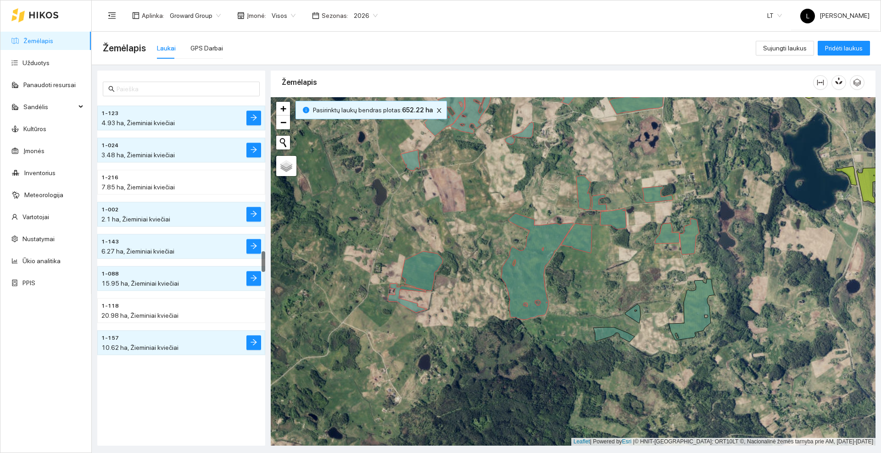
scroll to position [2373, 0]
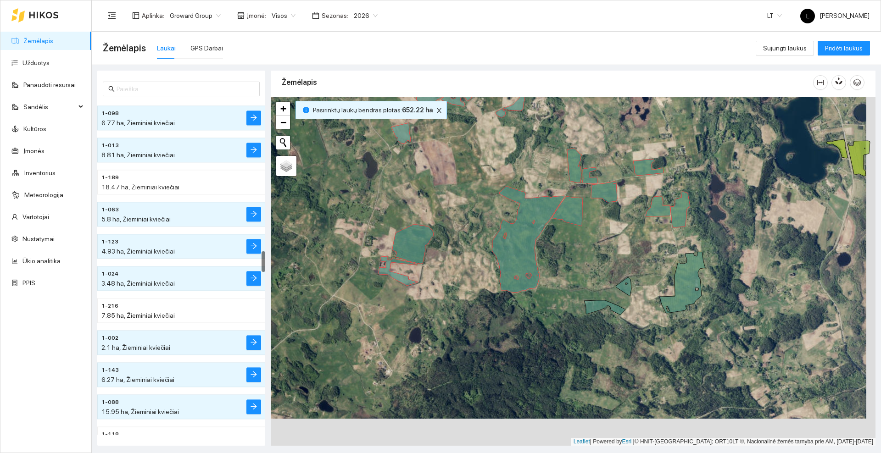
drag, startPoint x: 654, startPoint y: 265, endPoint x: 624, endPoint y: 199, distance: 73.3
click at [624, 199] on div at bounding box center [573, 271] width 604 height 349
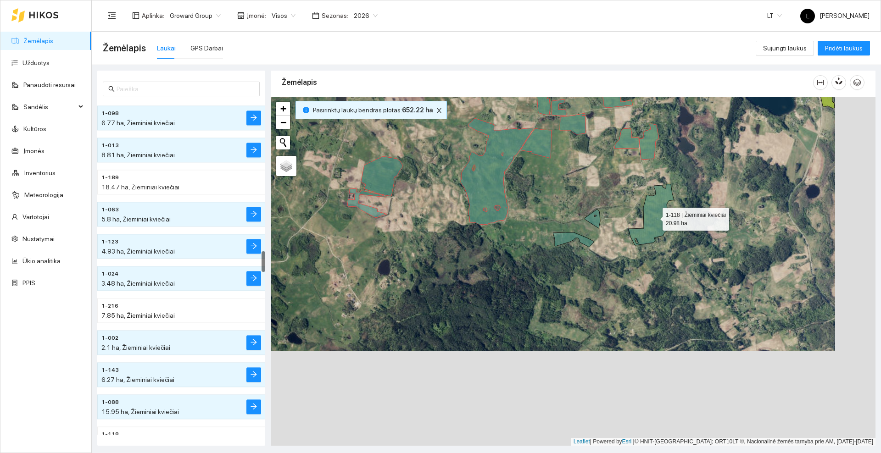
click at [649, 219] on icon at bounding box center [650, 214] width 45 height 61
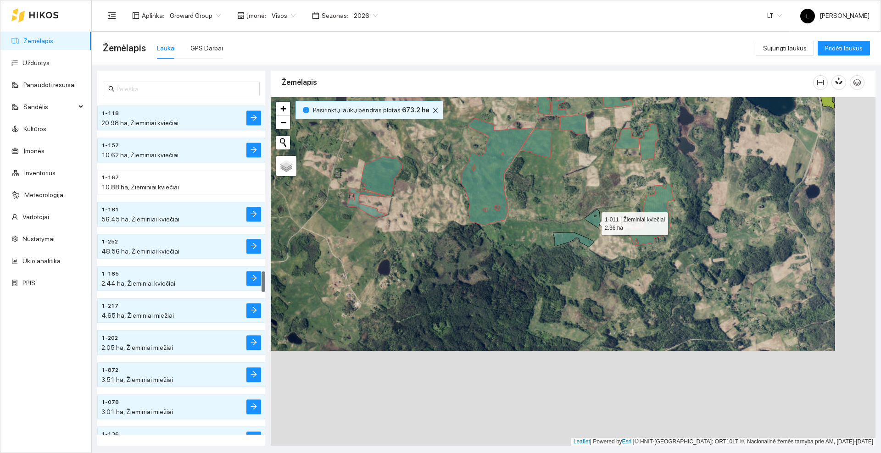
click at [593, 222] on icon at bounding box center [592, 219] width 16 height 19
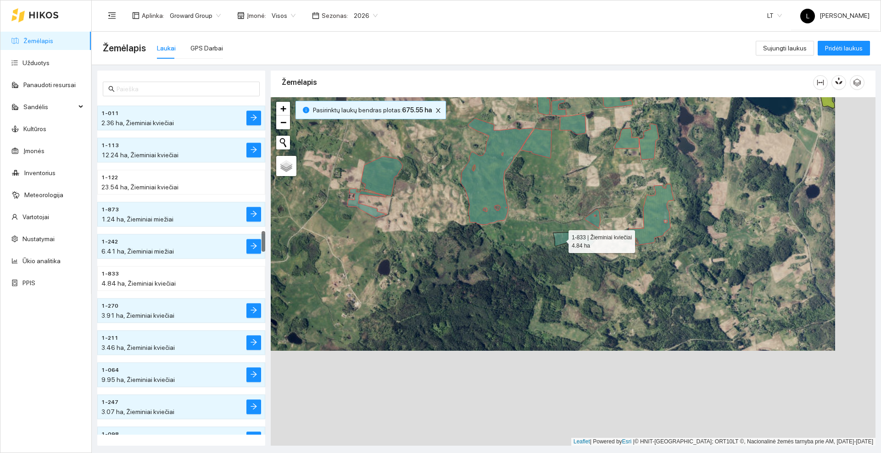
click at [560, 239] on icon at bounding box center [573, 240] width 41 height 15
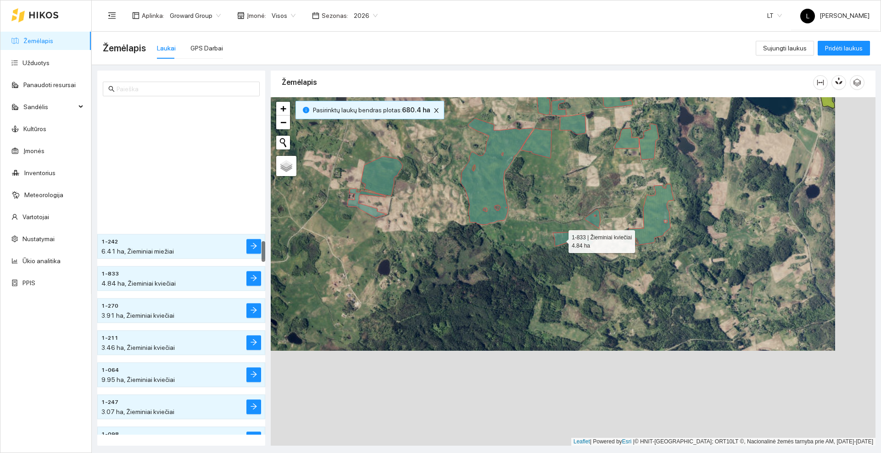
scroll to position [2212, 0]
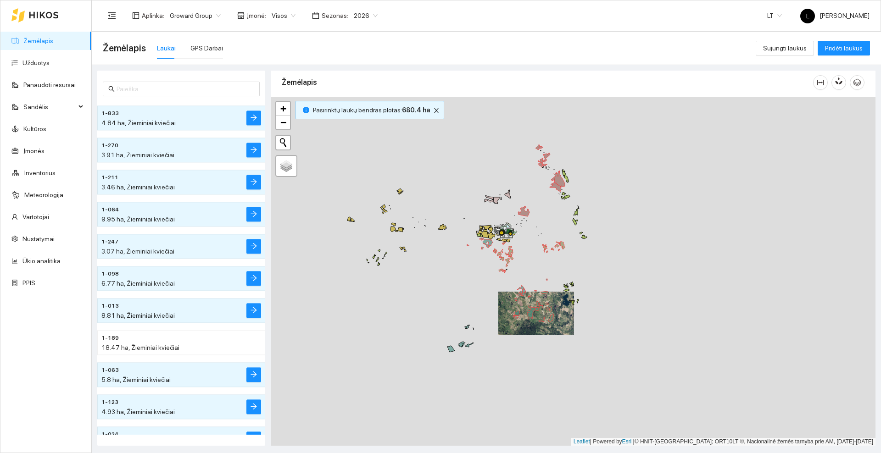
drag, startPoint x: 396, startPoint y: 253, endPoint x: 452, endPoint y: 315, distance: 83.8
click at [452, 315] on div at bounding box center [573, 271] width 604 height 349
drag, startPoint x: 435, startPoint y: 298, endPoint x: 464, endPoint y: 233, distance: 71.7
click at [464, 233] on div at bounding box center [573, 271] width 604 height 349
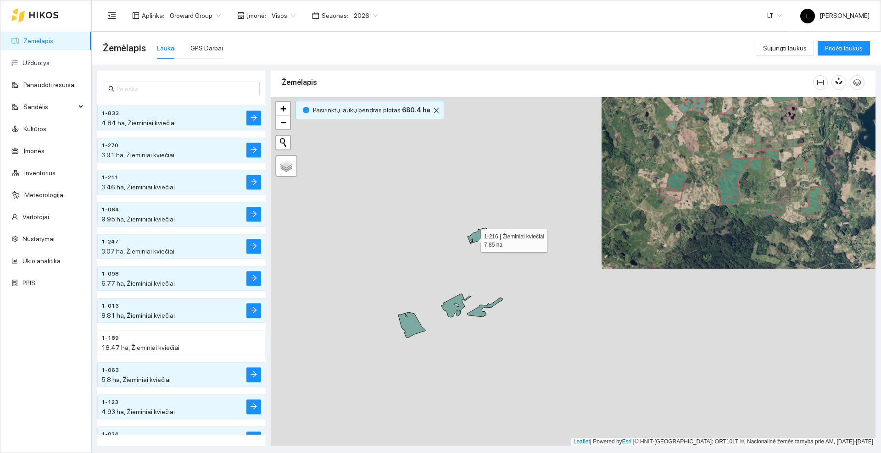
click at [472, 238] on icon at bounding box center [477, 236] width 20 height 16
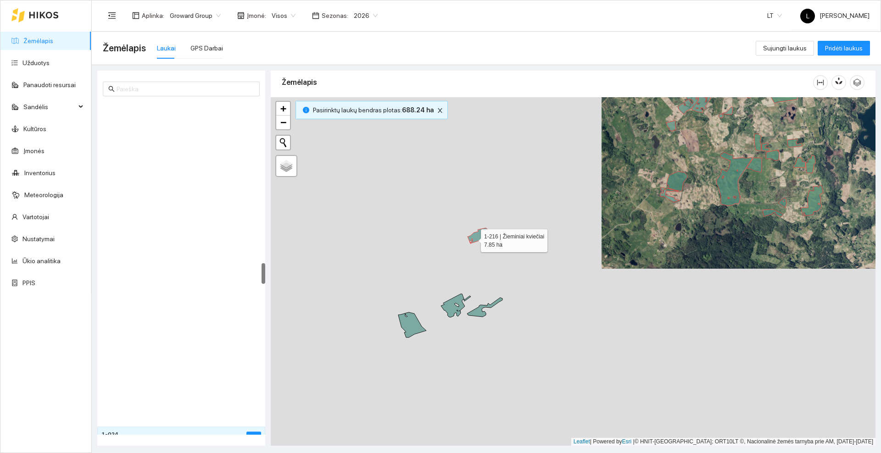
scroll to position [2566, 0]
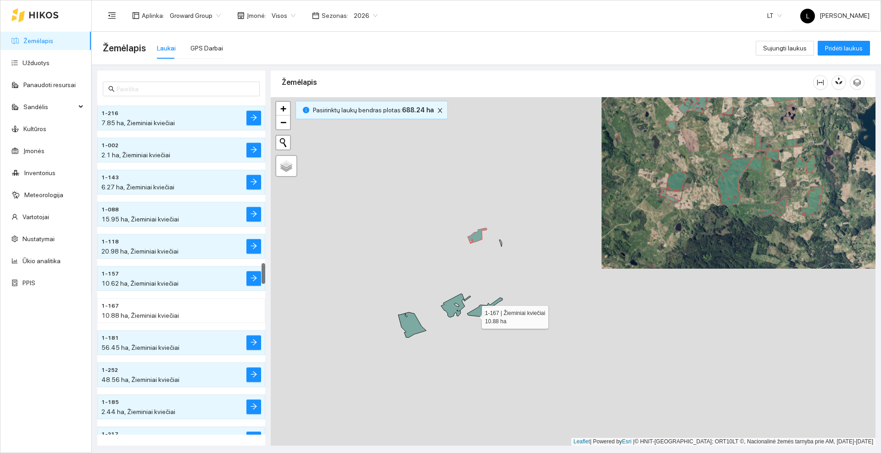
click at [473, 316] on icon at bounding box center [484, 307] width 35 height 19
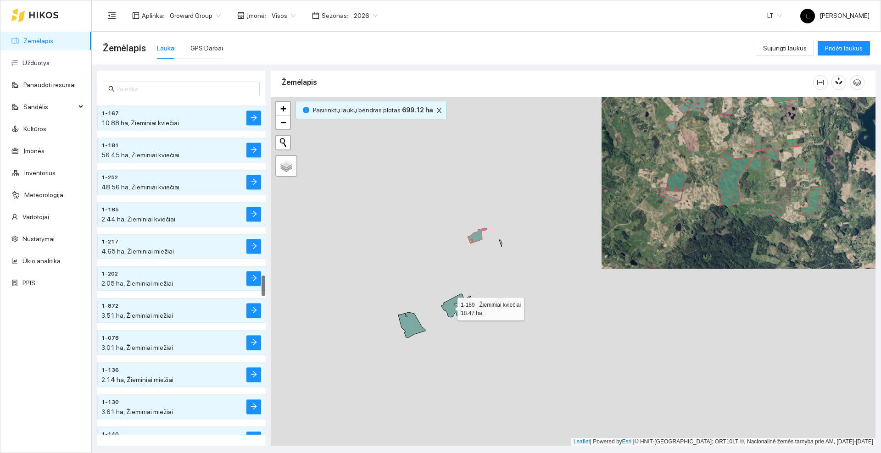
click at [449, 307] on icon at bounding box center [456, 305] width 30 height 23
click at [417, 323] on icon at bounding box center [412, 324] width 28 height 25
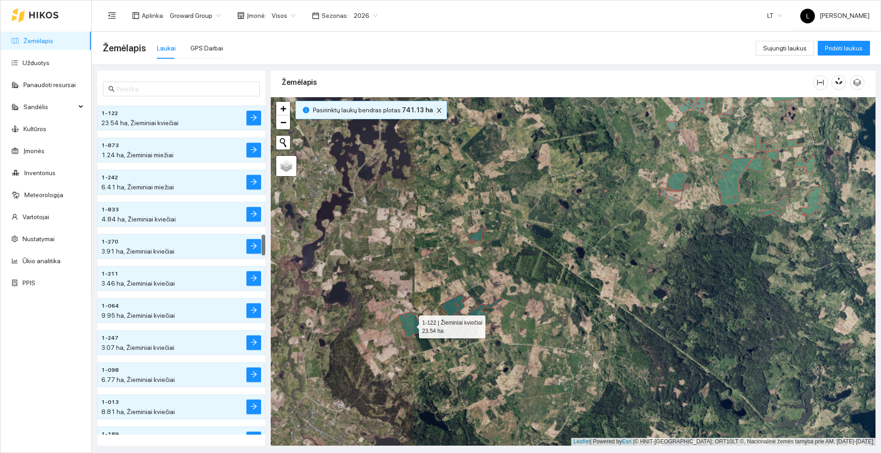
click at [436, 109] on icon "close" at bounding box center [439, 110] width 6 height 6
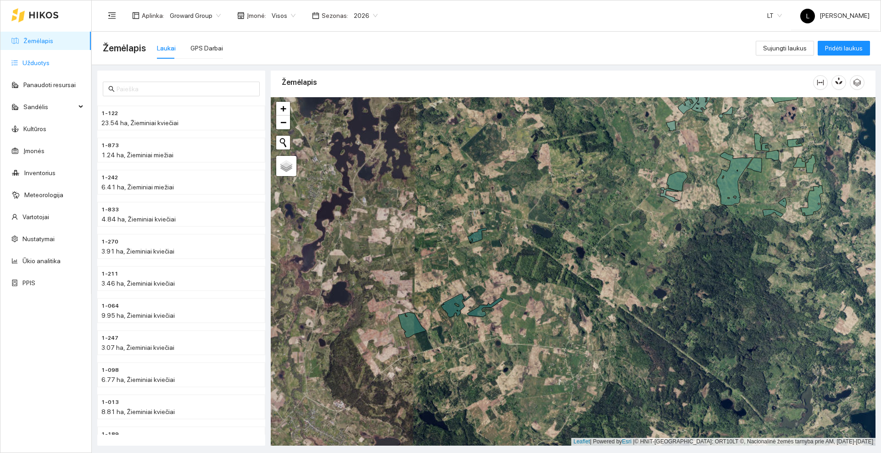
click at [37, 59] on link "Užduotys" at bounding box center [35, 62] width 27 height 7
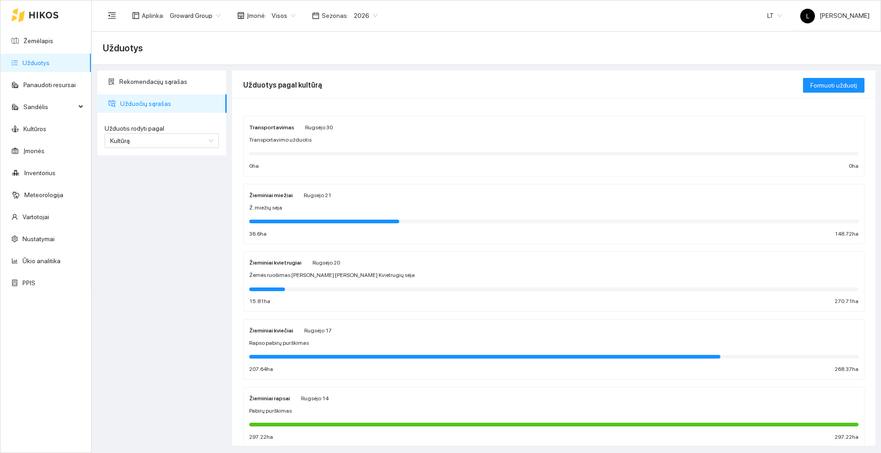
click at [49, 10] on div at bounding box center [34, 14] width 47 height 29
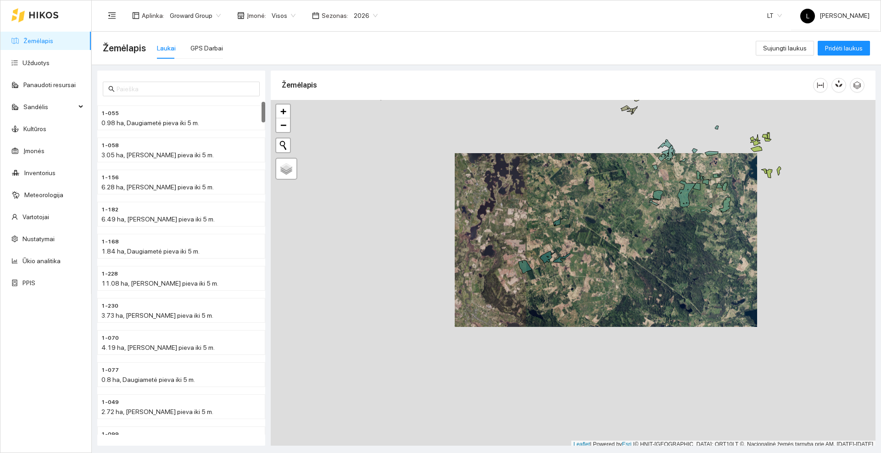
scroll to position [3, 0]
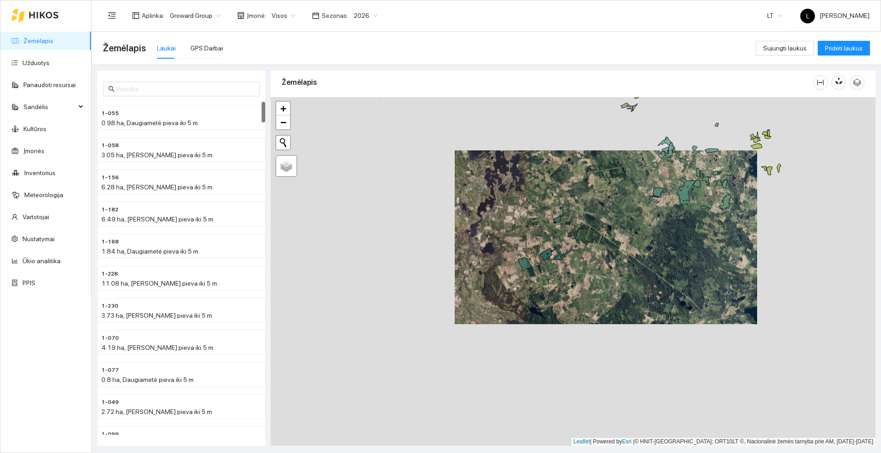
drag, startPoint x: 575, startPoint y: 176, endPoint x: 371, endPoint y: 312, distance: 245.7
click at [371, 312] on div at bounding box center [573, 271] width 604 height 349
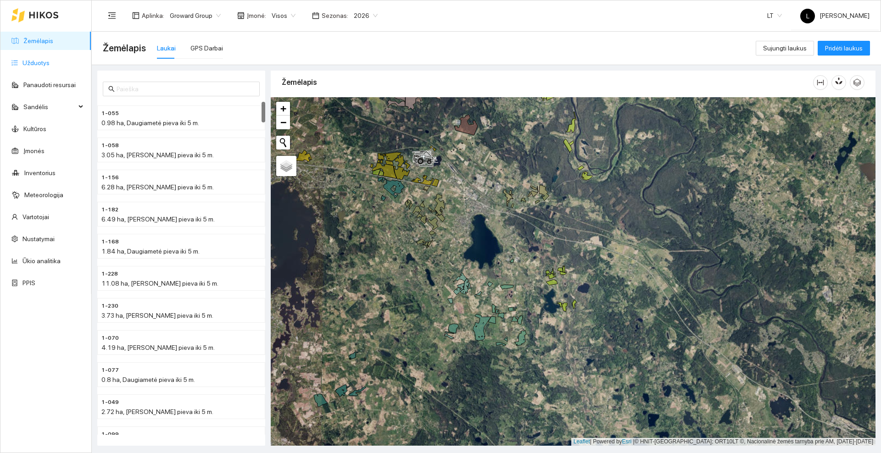
click at [42, 59] on link "Užduotys" at bounding box center [35, 62] width 27 height 7
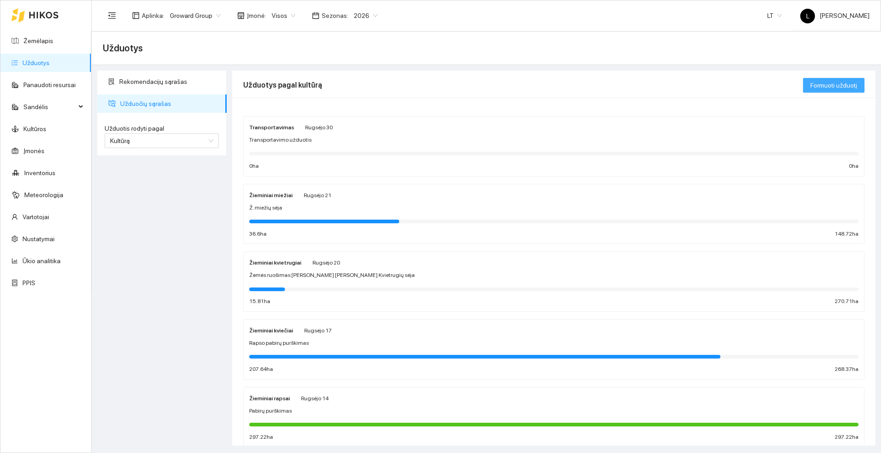
click at [828, 83] on span "Formuoti užduotį" at bounding box center [833, 85] width 47 height 10
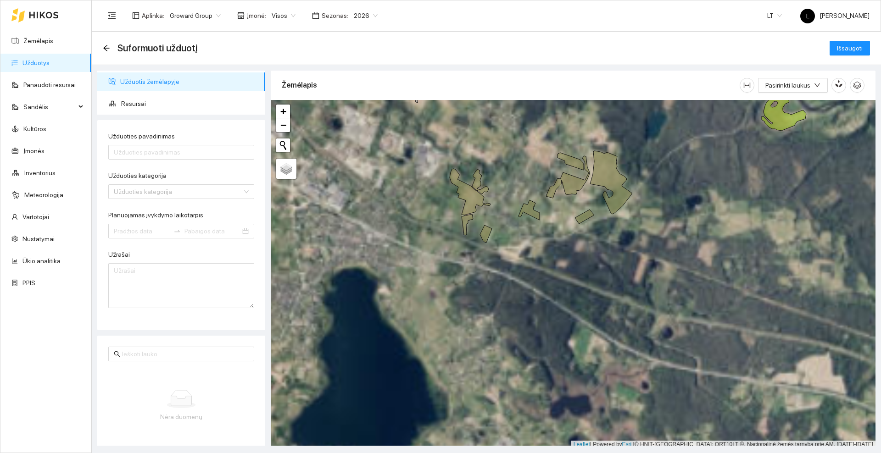
scroll to position [3, 0]
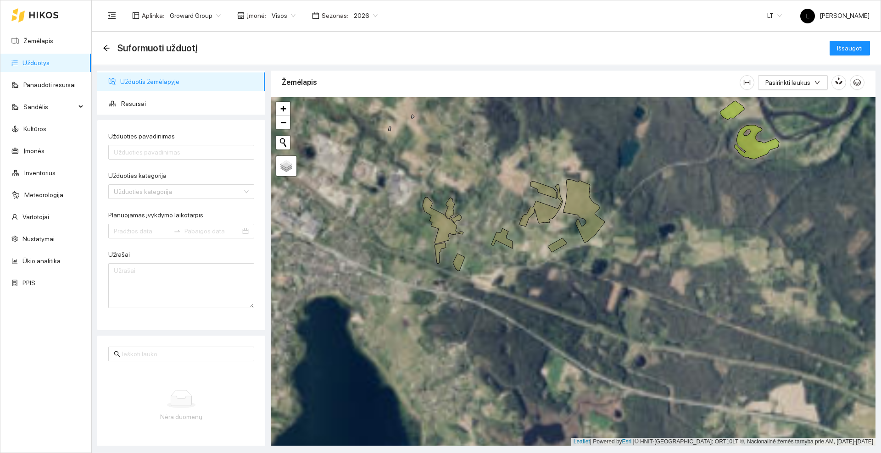
click at [503, 178] on div at bounding box center [573, 271] width 604 height 349
click at [578, 198] on icon at bounding box center [584, 210] width 42 height 63
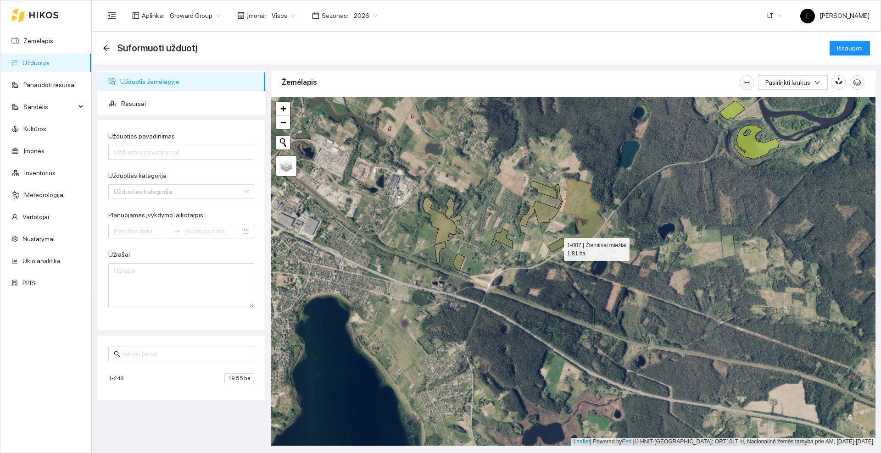
click at [555, 247] on icon at bounding box center [557, 245] width 19 height 14
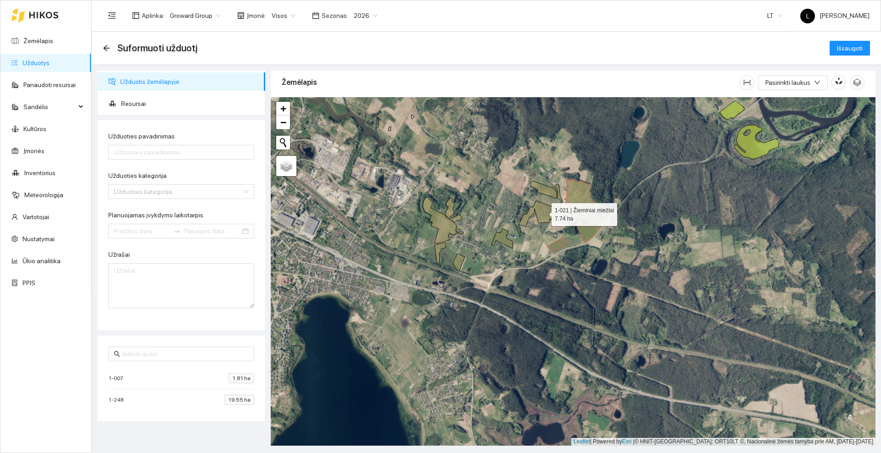
click at [543, 212] on icon at bounding box center [541, 205] width 44 height 42
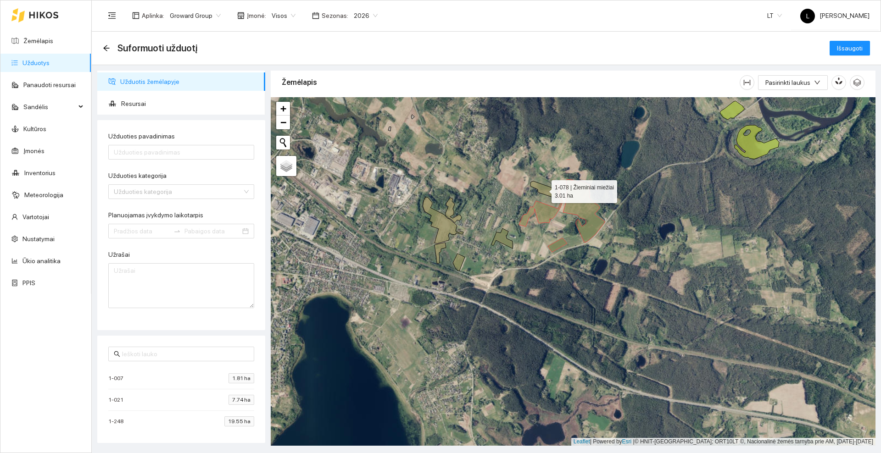
click at [543, 188] on icon at bounding box center [543, 189] width 26 height 17
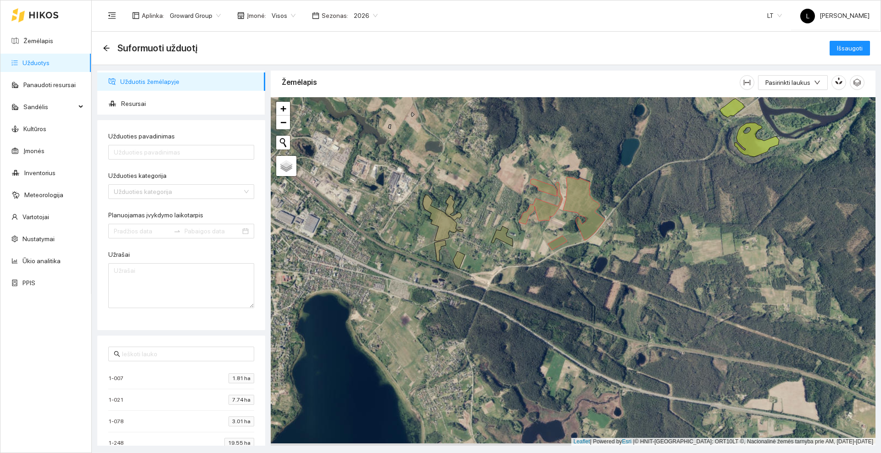
drag, startPoint x: 505, startPoint y: 309, endPoint x: 527, endPoint y: 255, distance: 58.4
click at [527, 255] on div at bounding box center [573, 271] width 604 height 349
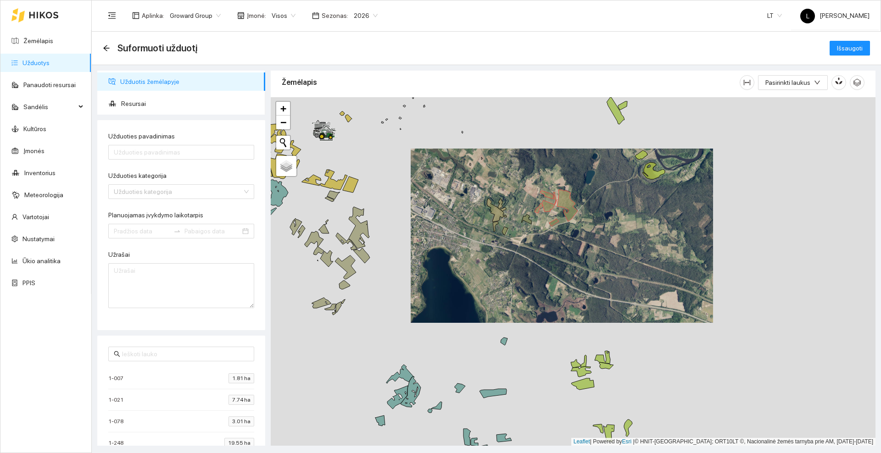
drag, startPoint x: 536, startPoint y: 252, endPoint x: 529, endPoint y: 208, distance: 44.9
click at [529, 208] on div at bounding box center [573, 271] width 604 height 349
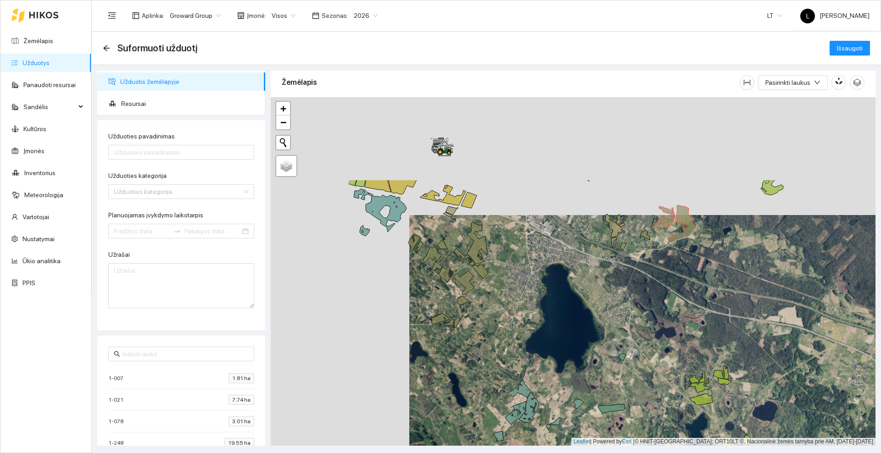
drag, startPoint x: 416, startPoint y: 199, endPoint x: 559, endPoint y: 320, distance: 186.1
click at [559, 320] on div at bounding box center [573, 271] width 604 height 349
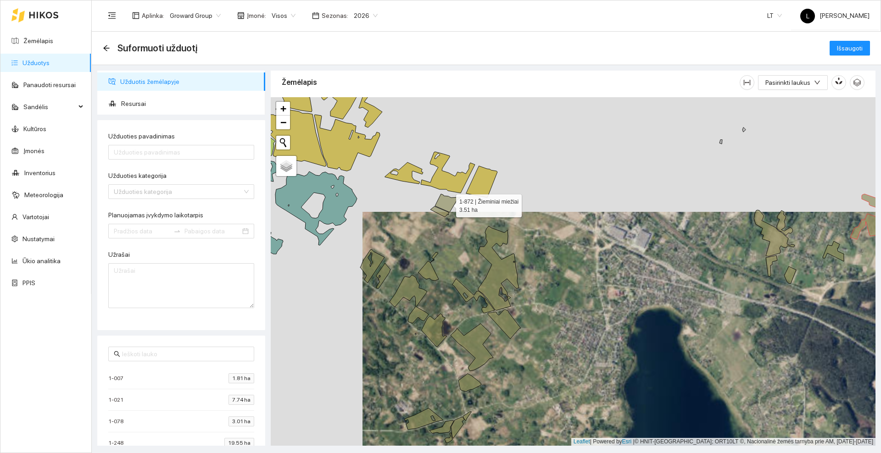
click at [448, 203] on icon at bounding box center [448, 203] width 26 height 18
click at [444, 211] on icon at bounding box center [439, 211] width 18 height 11
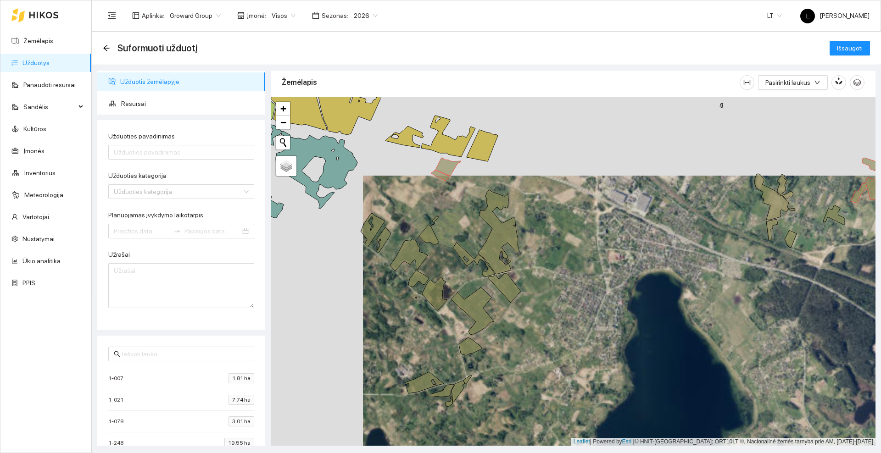
click at [449, 207] on div at bounding box center [573, 271] width 604 height 349
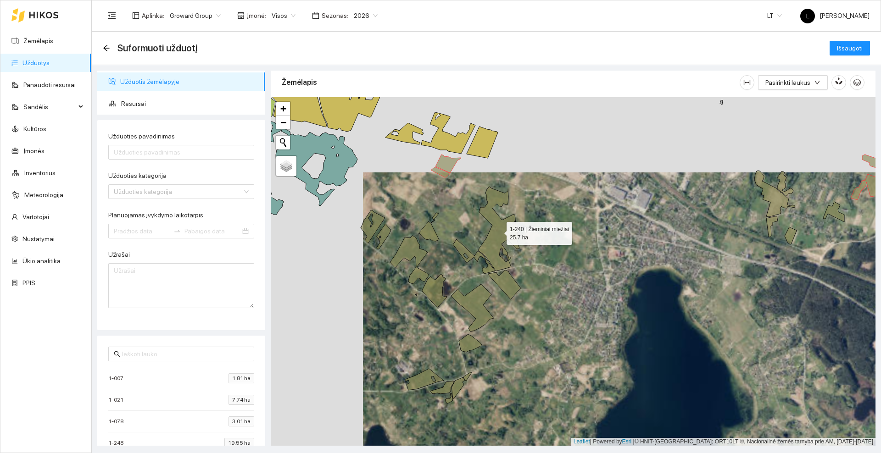
click at [494, 242] on icon at bounding box center [498, 229] width 41 height 84
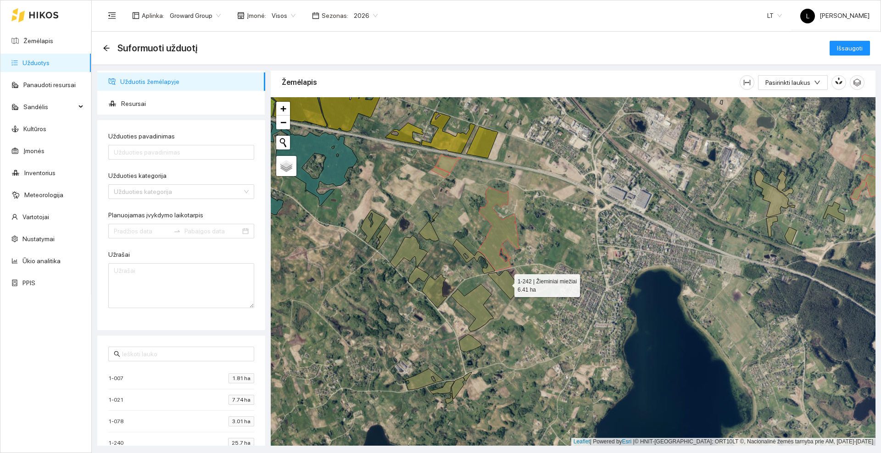
click at [501, 282] on icon at bounding box center [504, 284] width 33 height 29
click at [470, 302] on icon at bounding box center [472, 307] width 43 height 47
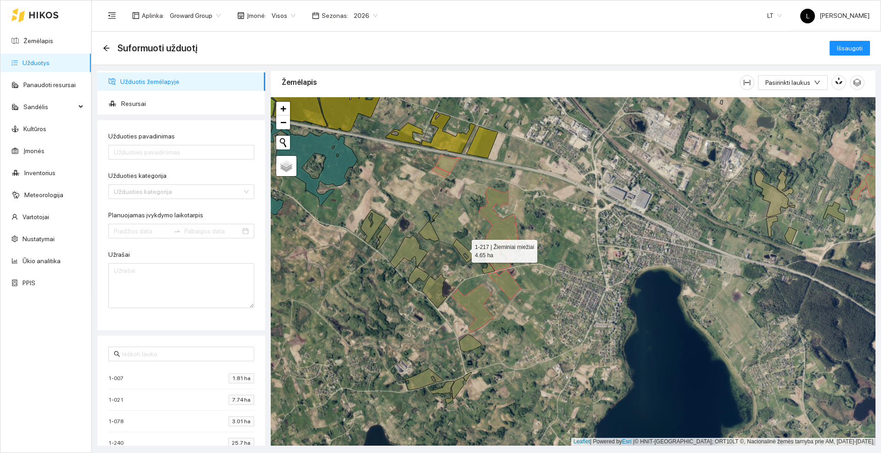
click at [463, 249] on icon at bounding box center [474, 256] width 42 height 34
click at [430, 230] on icon at bounding box center [428, 227] width 21 height 28
click at [377, 219] on icon at bounding box center [372, 226] width 24 height 33
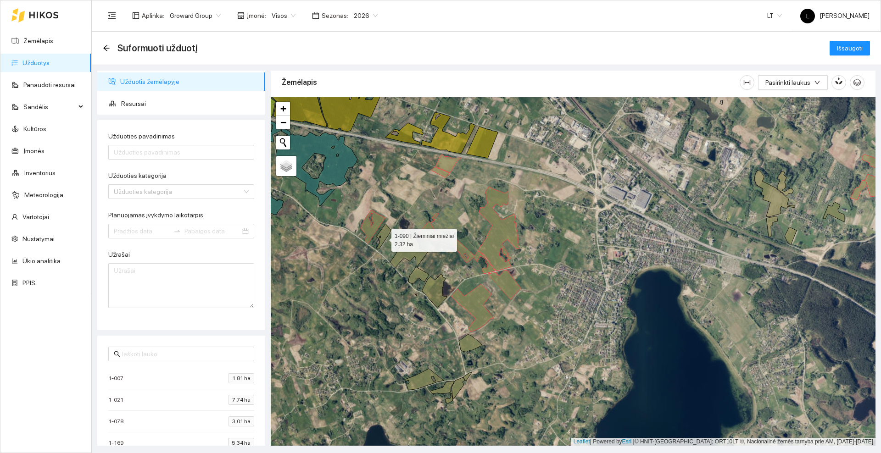
click at [383, 238] on icon at bounding box center [384, 236] width 14 height 25
click at [406, 253] on icon at bounding box center [409, 260] width 39 height 48
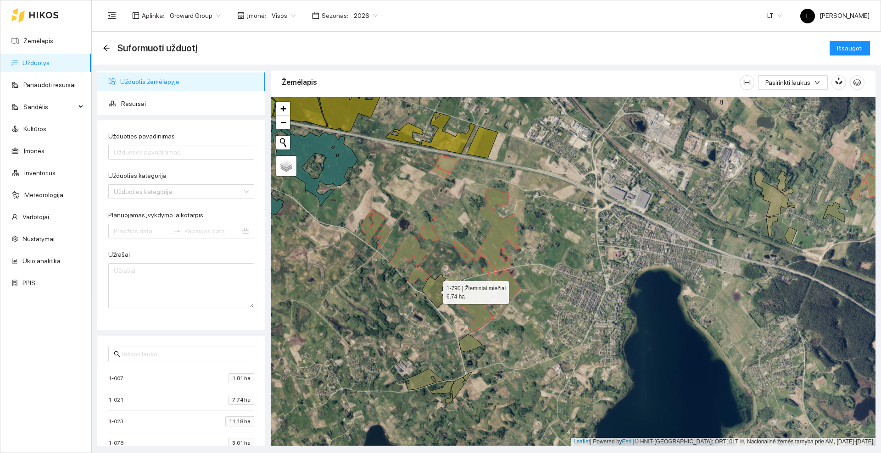
click at [429, 290] on icon at bounding box center [434, 290] width 25 height 33
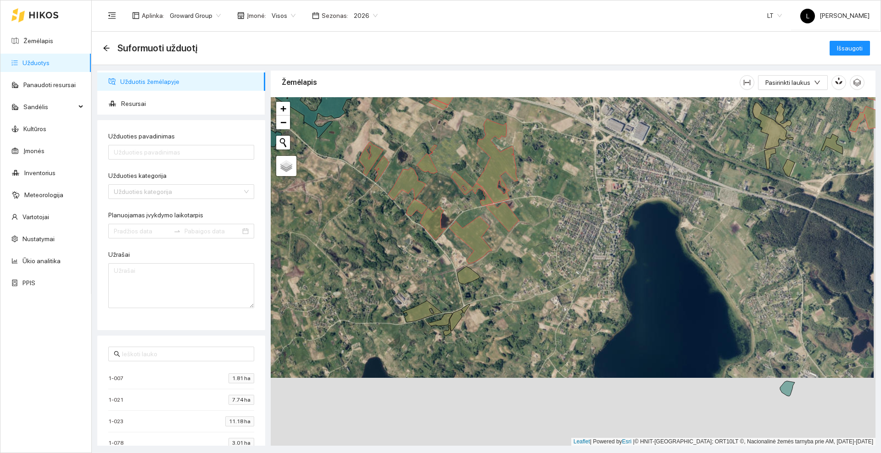
drag, startPoint x: 427, startPoint y: 344, endPoint x: 439, endPoint y: 260, distance: 85.3
click at [426, 263] on div at bounding box center [573, 271] width 604 height 349
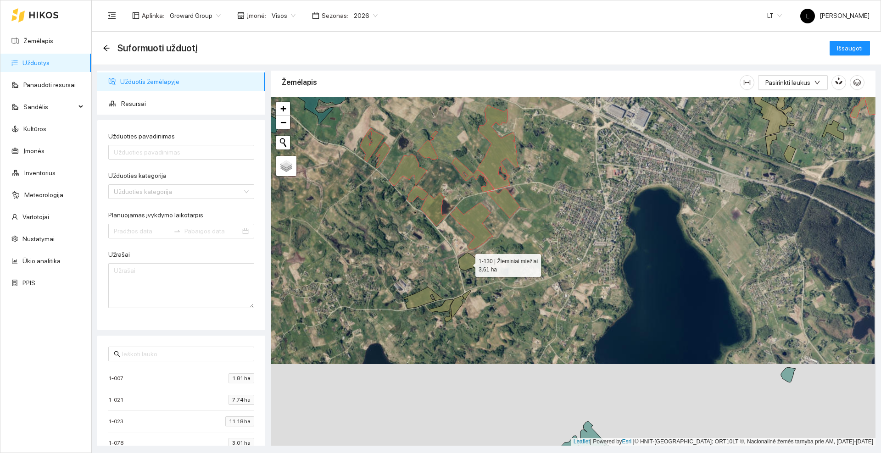
click at [467, 263] on icon at bounding box center [469, 262] width 23 height 18
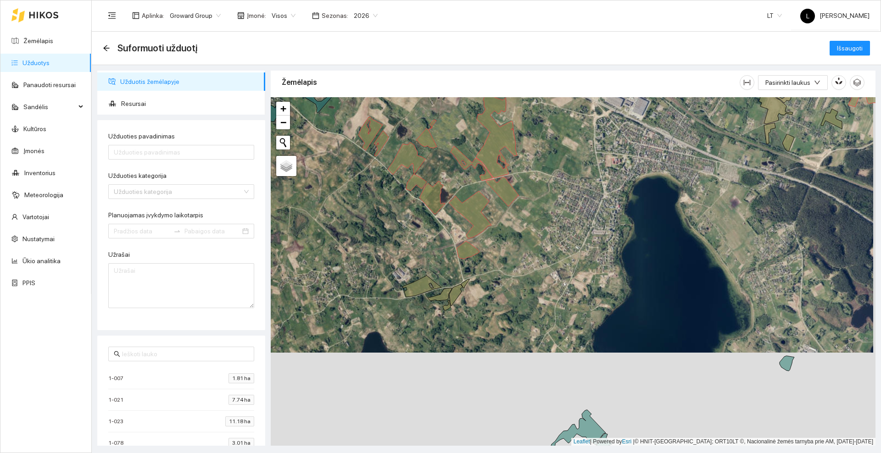
drag, startPoint x: 444, startPoint y: 287, endPoint x: 446, endPoint y: 229, distance: 58.3
click at [446, 229] on div at bounding box center [573, 271] width 604 height 349
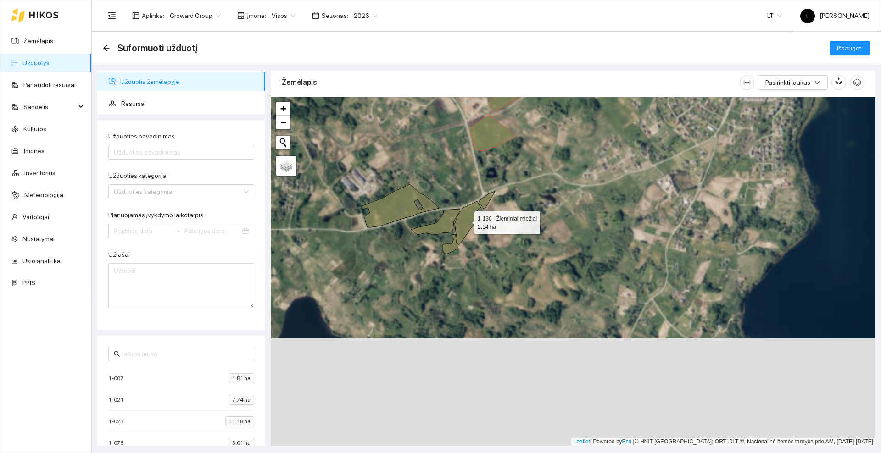
click at [460, 224] on icon at bounding box center [467, 222] width 26 height 43
click at [450, 249] on icon at bounding box center [449, 244] width 15 height 20
click at [442, 223] on icon at bounding box center [435, 222] width 49 height 26
click at [401, 207] on icon at bounding box center [400, 205] width 78 height 43
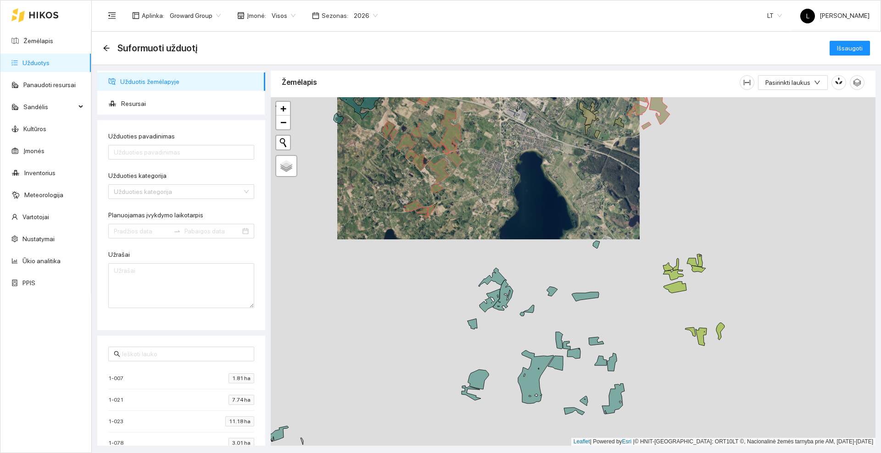
drag, startPoint x: 486, startPoint y: 172, endPoint x: 474, endPoint y: 246, distance: 75.2
click at [474, 246] on div at bounding box center [573, 271] width 604 height 349
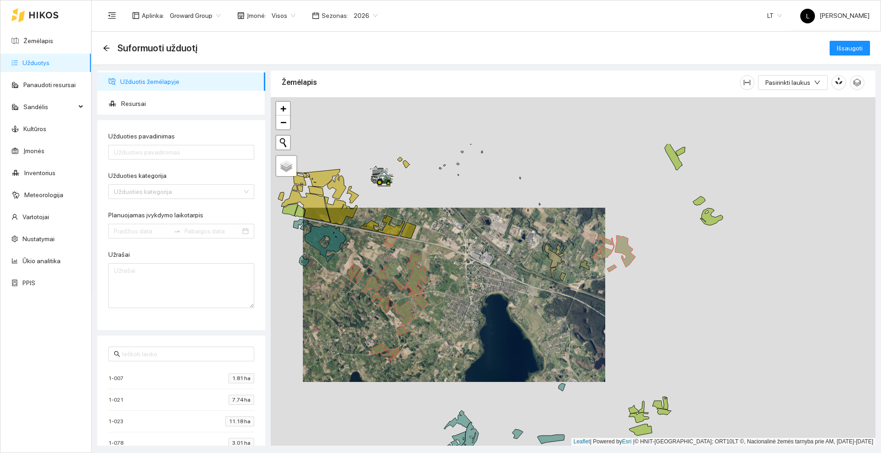
drag, startPoint x: 499, startPoint y: 196, endPoint x: 476, endPoint y: 278, distance: 84.7
click at [476, 278] on div at bounding box center [573, 271] width 604 height 349
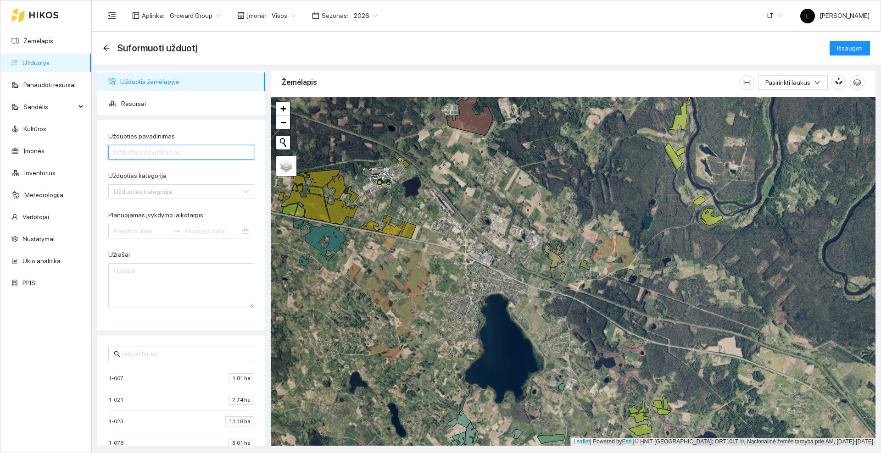
click at [162, 149] on input "Užduoties pavadinimas" at bounding box center [181, 152] width 146 height 15
type input "NPK barstymas ant miežių"
click at [174, 188] on input "Užduoties kategorija" at bounding box center [178, 192] width 128 height 14
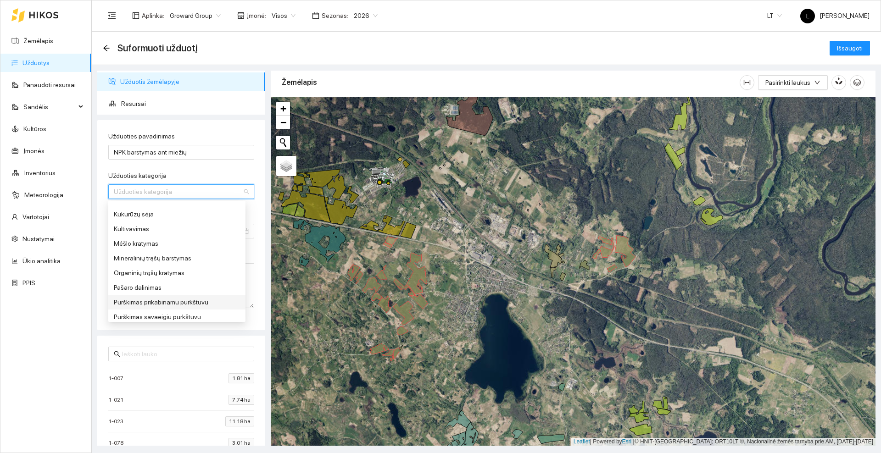
scroll to position [258, 0]
click at [147, 276] on div "Mineralinių trąšų barstymas" at bounding box center [177, 275] width 126 height 10
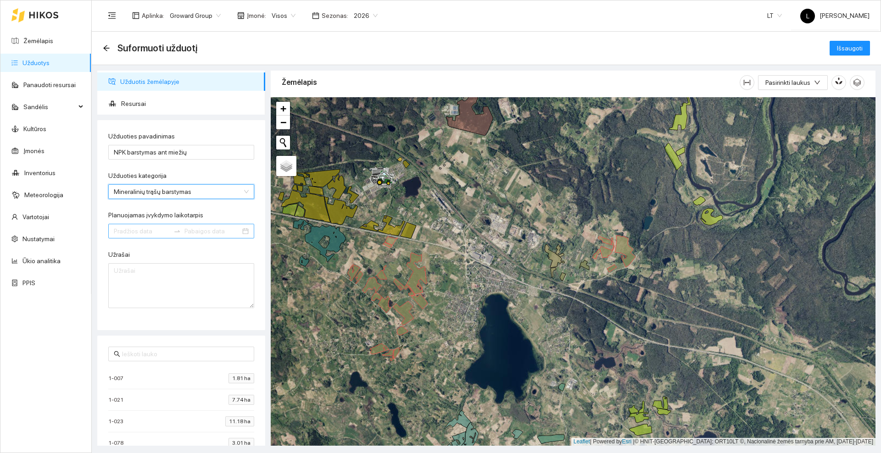
click at [152, 232] on input "Planuojamas įvykdymo laikotarpis" at bounding box center [142, 231] width 56 height 10
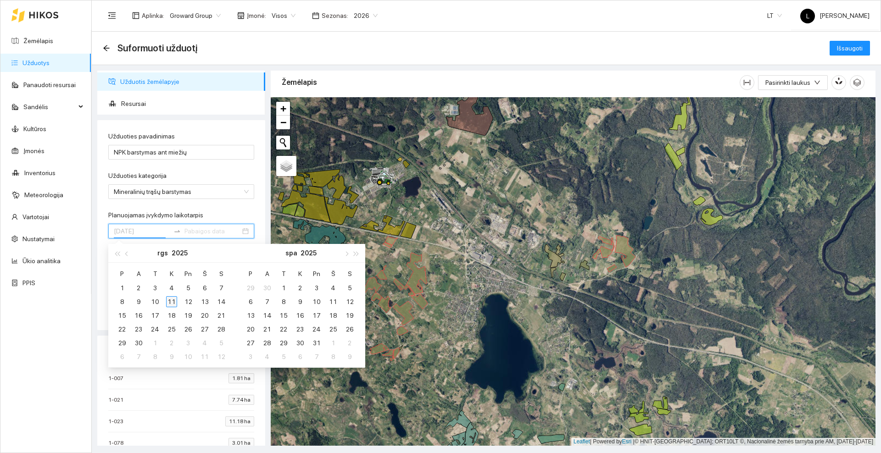
type input "[DATE]"
click at [169, 300] on div "11" at bounding box center [171, 301] width 11 height 11
type input "[DATE]"
click at [217, 301] on div "14" at bounding box center [221, 301] width 11 height 11
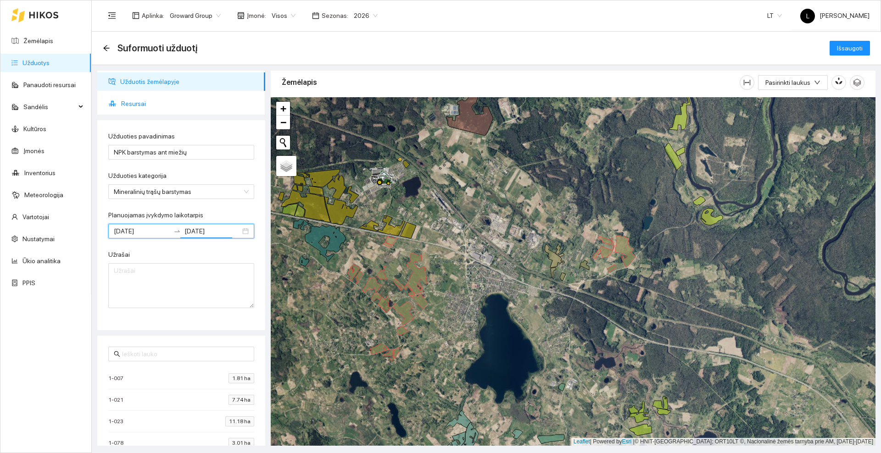
click at [156, 106] on span "Resursai" at bounding box center [189, 103] width 137 height 18
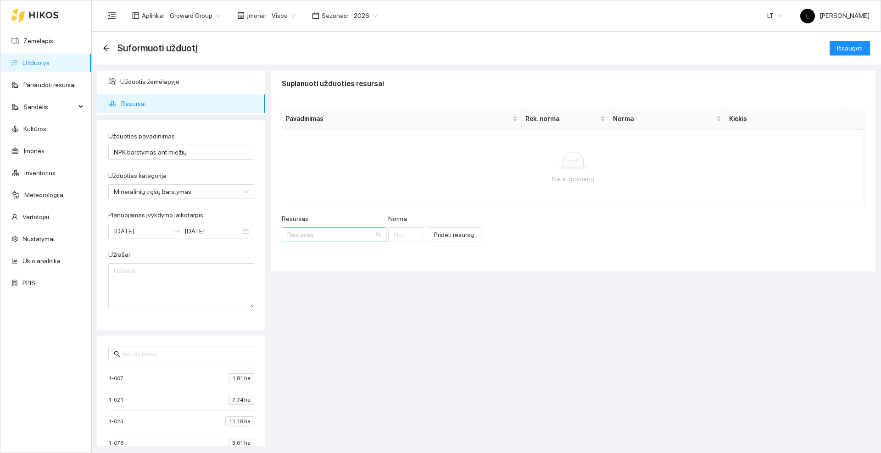
click at [312, 232] on input "Resursas" at bounding box center [330, 235] width 87 height 14
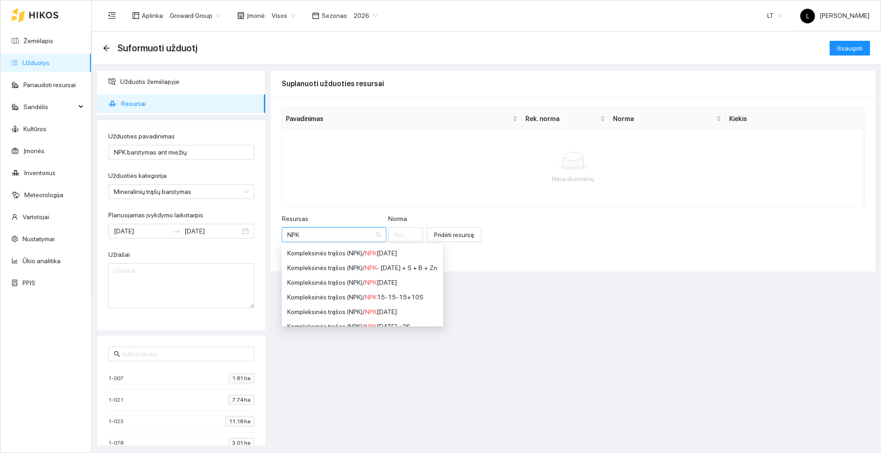
type input "NPK"
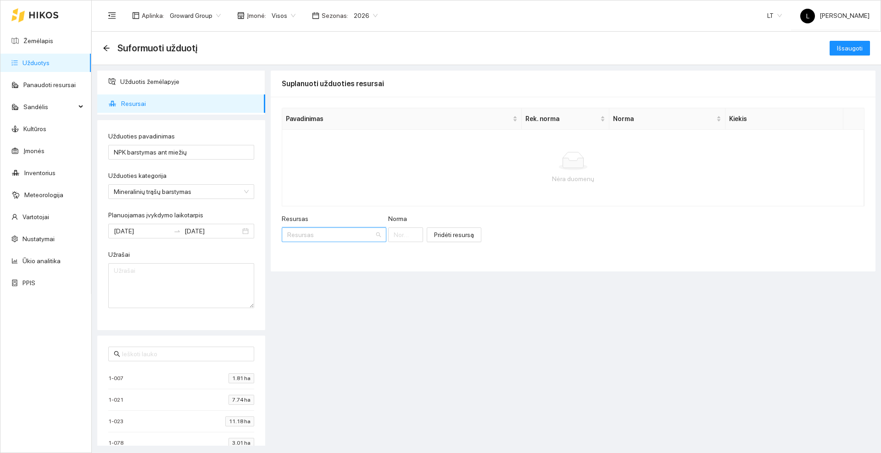
click at [302, 230] on input "Resursas" at bounding box center [330, 235] width 87 height 14
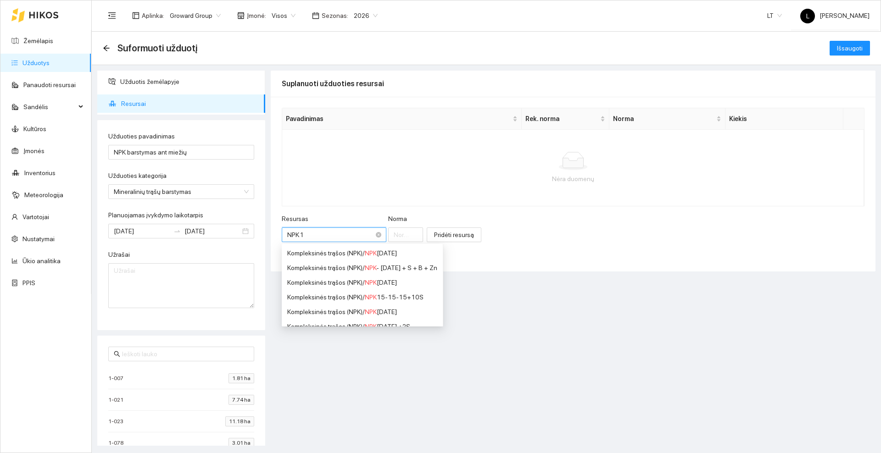
type input "NPK 10"
click at [380, 254] on span "NPK 10" at bounding box center [376, 252] width 22 height 7
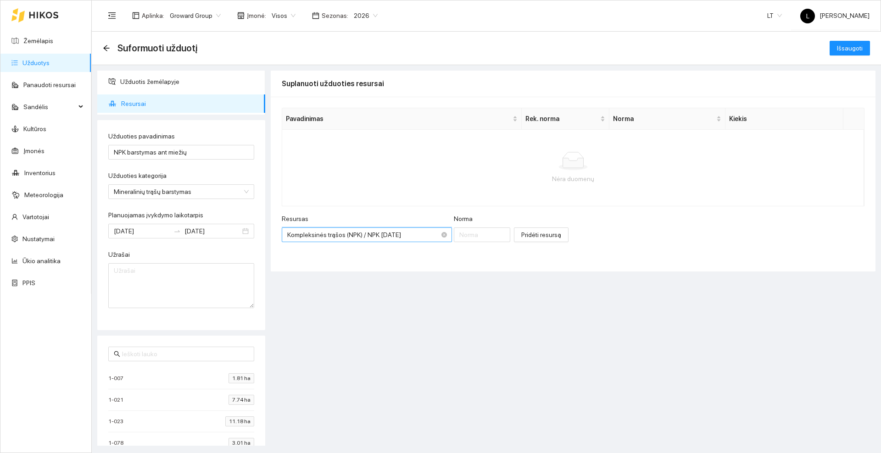
scroll to position [169, 0]
click at [462, 233] on input "Norma" at bounding box center [482, 234] width 57 height 15
type input "65"
click at [529, 234] on span "Pridėti resursą" at bounding box center [541, 235] width 40 height 10
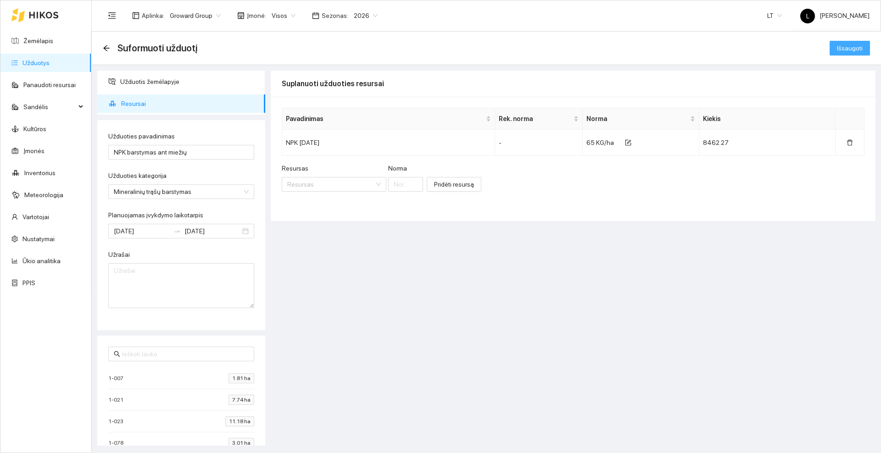
click at [865, 48] on button "Išsaugoti" at bounding box center [849, 48] width 40 height 15
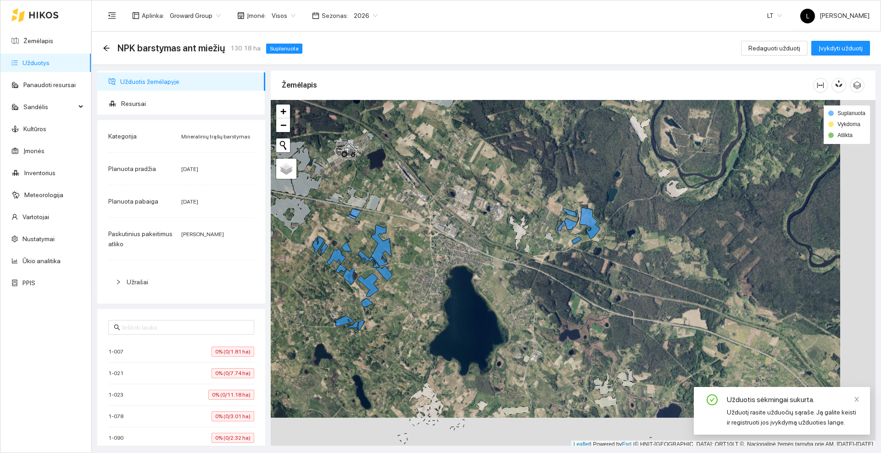
scroll to position [3, 0]
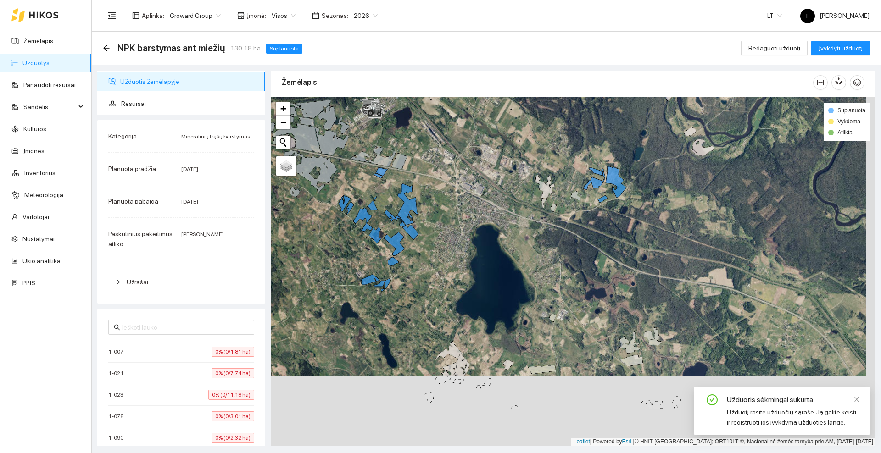
drag, startPoint x: 433, startPoint y: 309, endPoint x: 474, endPoint y: 238, distance: 82.4
click at [474, 238] on div at bounding box center [573, 271] width 604 height 349
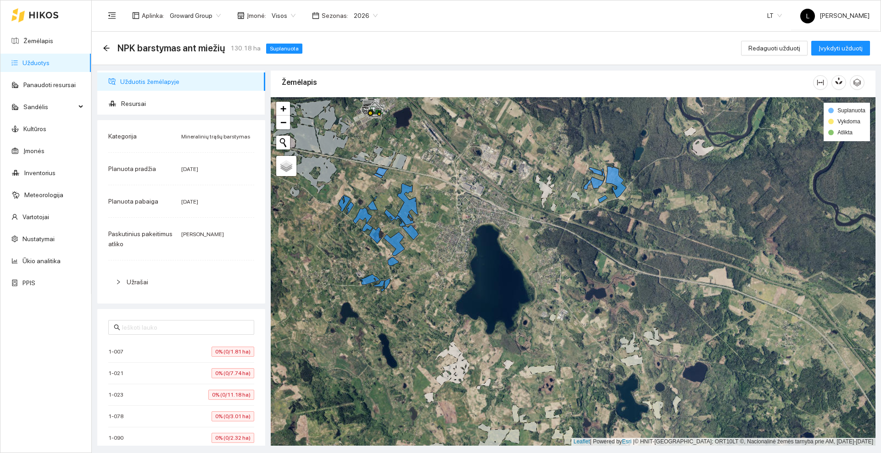
click at [47, 15] on icon at bounding box center [44, 14] width 30 height 7
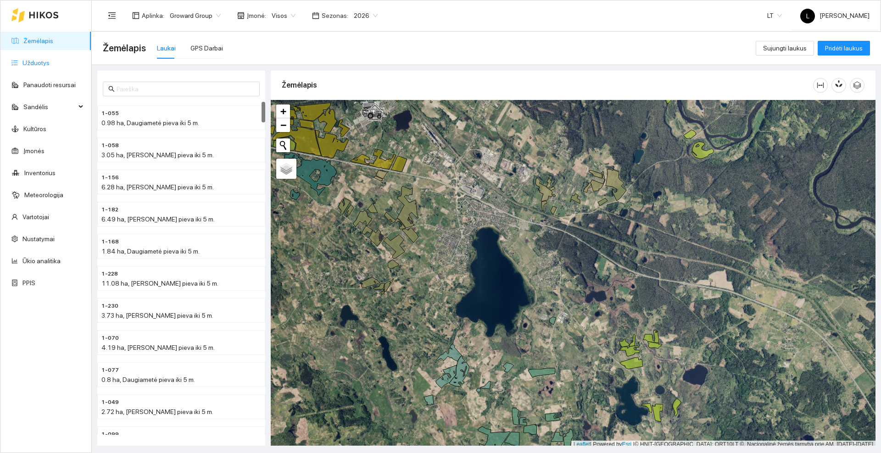
click at [46, 66] on link "Užduotys" at bounding box center [35, 62] width 27 height 7
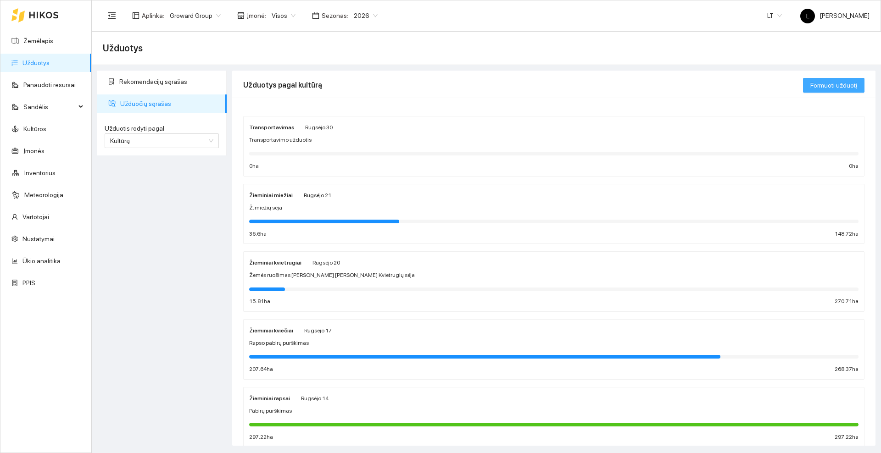
click at [836, 87] on span "Formuoti užduotį" at bounding box center [833, 85] width 47 height 10
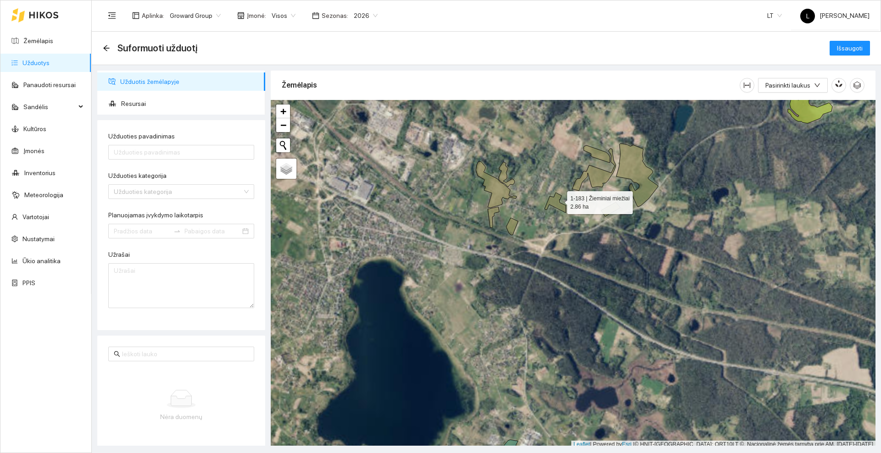
click at [559, 201] on icon at bounding box center [554, 203] width 21 height 20
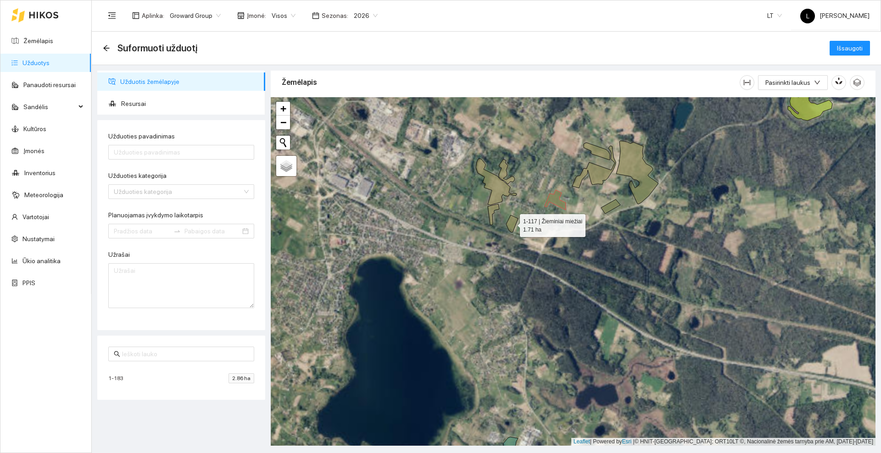
click at [512, 223] on icon at bounding box center [512, 223] width 12 height 17
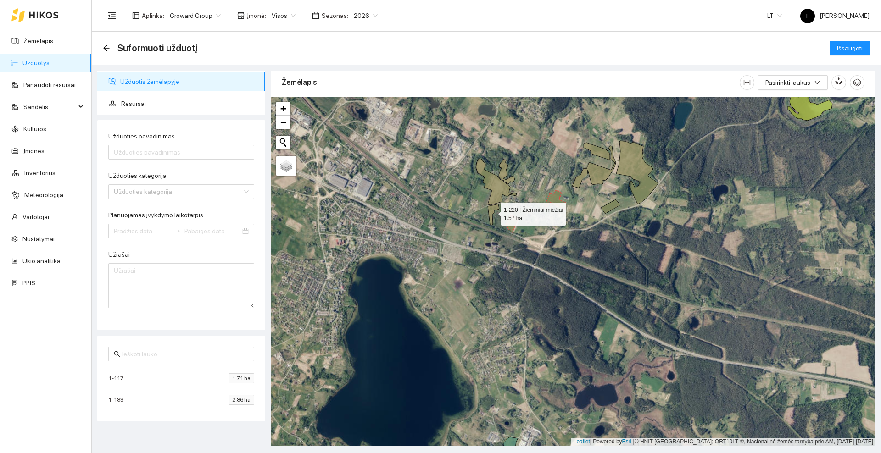
click at [492, 209] on icon at bounding box center [493, 214] width 11 height 21
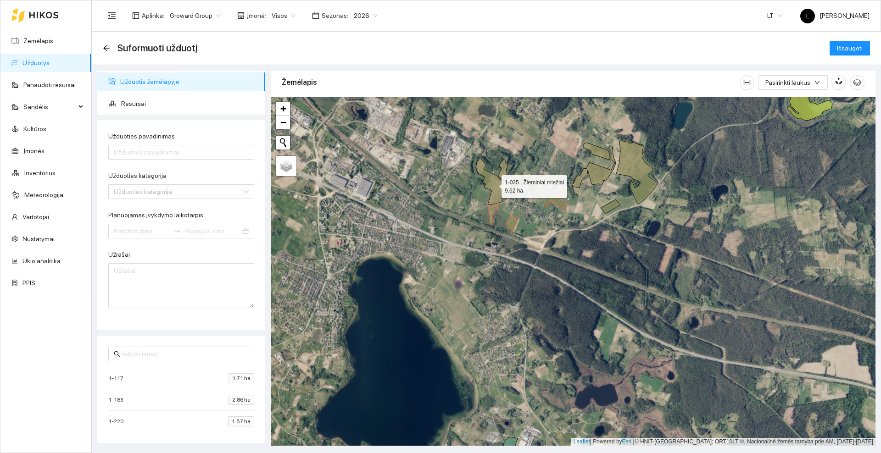
click at [495, 182] on icon at bounding box center [496, 182] width 41 height 46
click at [501, 172] on icon at bounding box center [507, 171] width 16 height 25
click at [164, 148] on input "Užduoties pavadinimas" at bounding box center [181, 152] width 146 height 15
type input "NPK barstymas ant miežių"
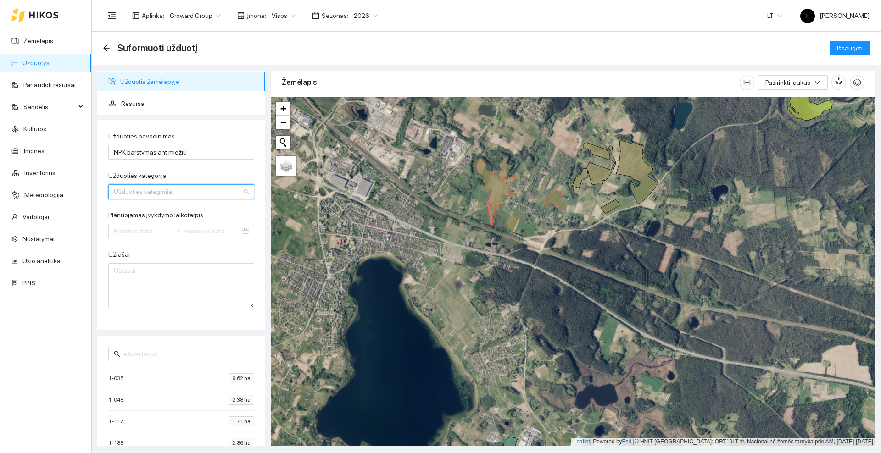
click at [188, 197] on input "Užduoties kategorija" at bounding box center [178, 192] width 128 height 14
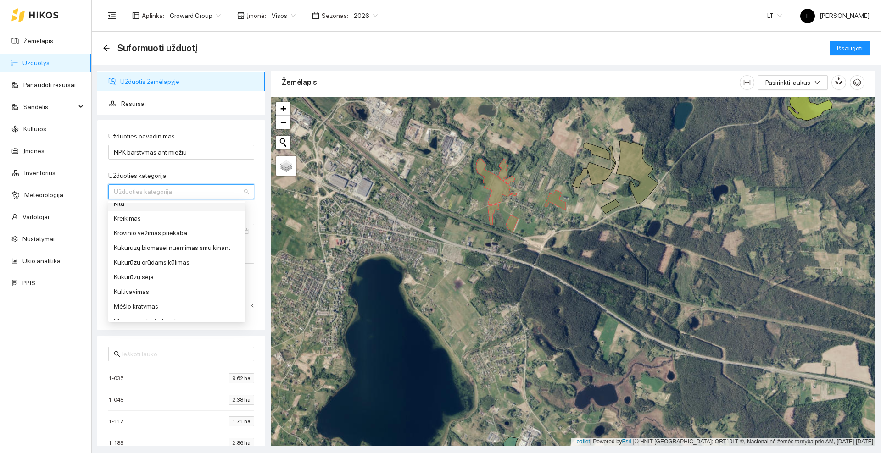
scroll to position [229, 0]
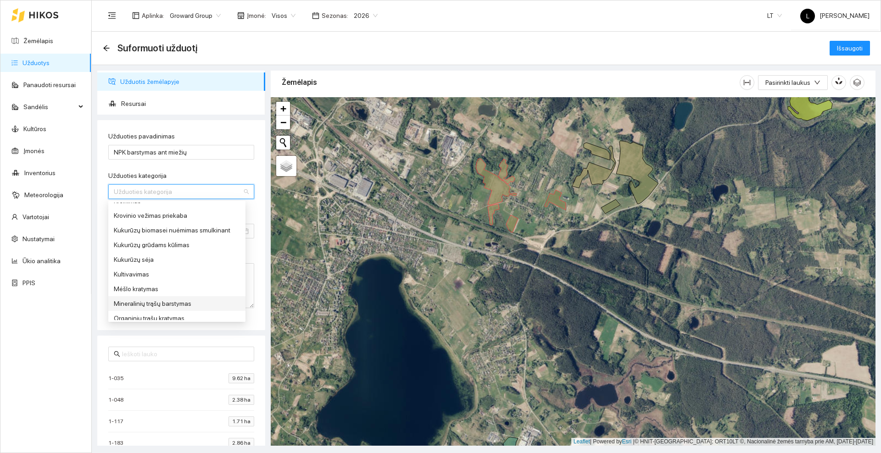
click at [162, 303] on div "Mineralinių trąšų barstymas" at bounding box center [177, 304] width 126 height 10
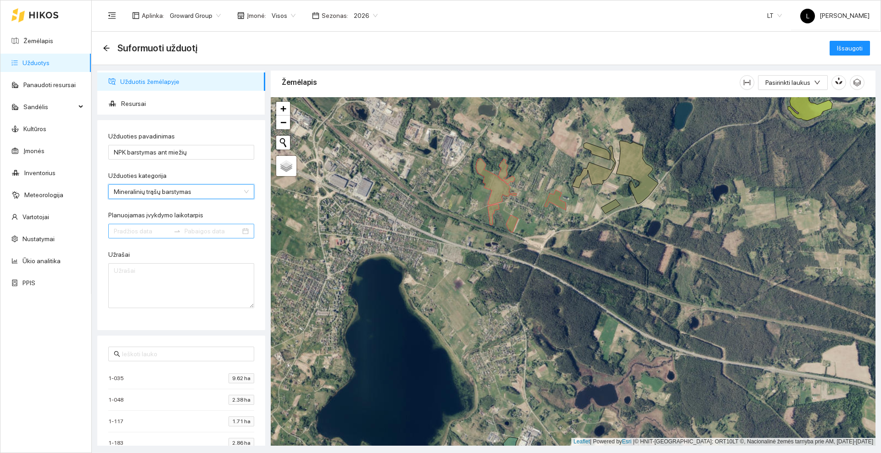
click at [162, 233] on input "Planuojamas įvykdymo laikotarpis" at bounding box center [142, 231] width 56 height 10
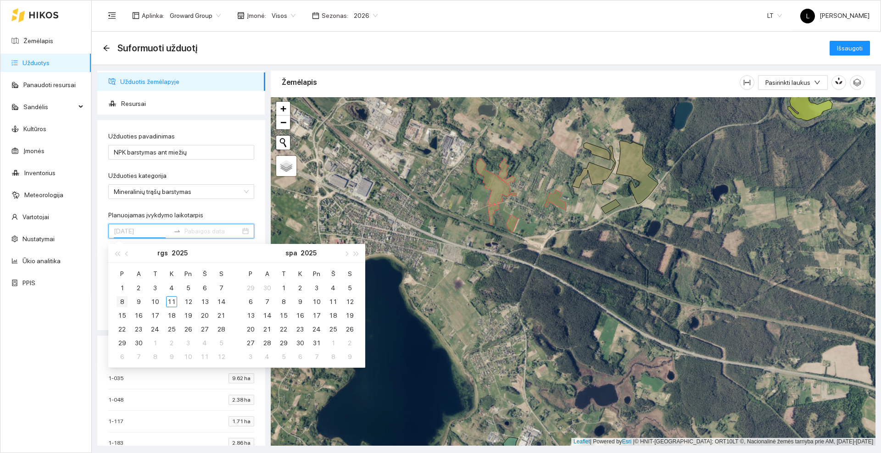
type input "[DATE]"
click at [124, 301] on div "8" at bounding box center [121, 301] width 11 height 11
type input "[DATE]"
click at [159, 301] on div "10" at bounding box center [155, 301] width 11 height 11
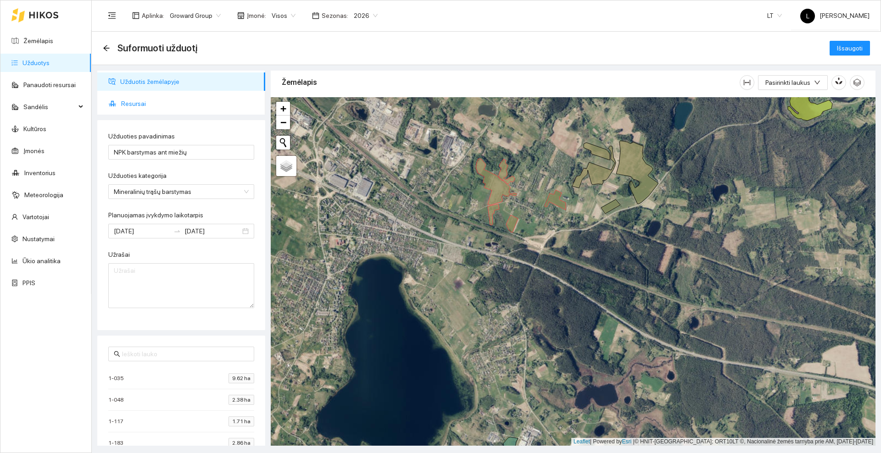
click at [158, 102] on span "Resursai" at bounding box center [189, 103] width 137 height 18
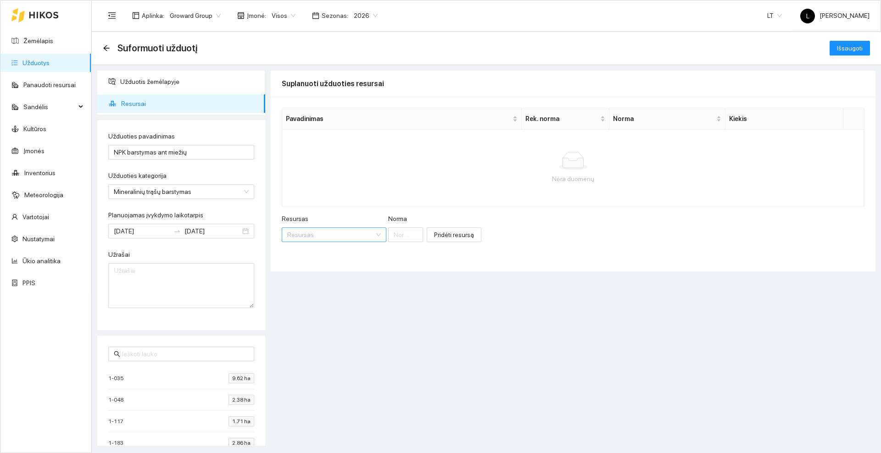
click at [331, 238] on input "Resursas" at bounding box center [330, 235] width 87 height 14
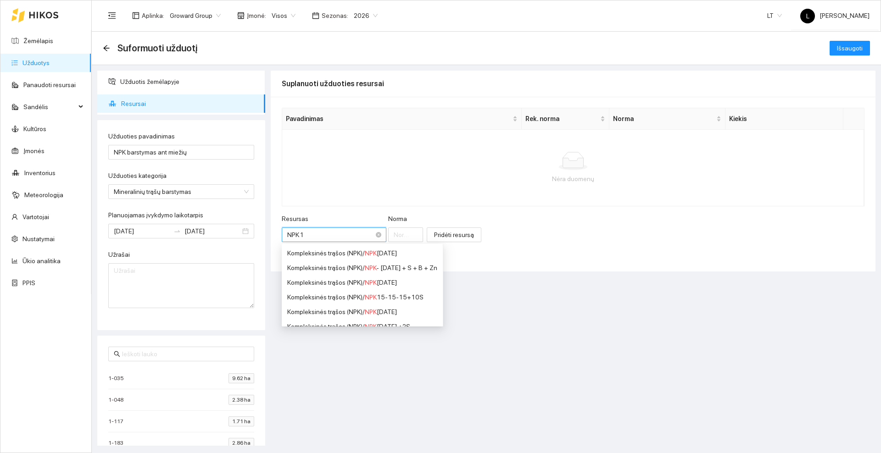
type input "NPK 10"
click at [396, 255] on div "Kompleksinės trąšos (NPK) / NPK 10 -26-26" at bounding box center [357, 253] width 141 height 10
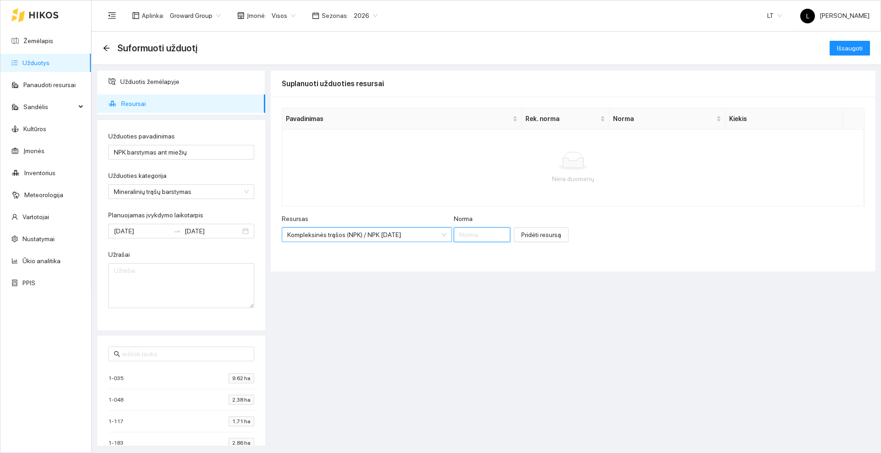
click at [488, 238] on input "Norma" at bounding box center [482, 234] width 57 height 15
type input "50"
click at [553, 241] on button "Pridėti resursą" at bounding box center [541, 234] width 55 height 15
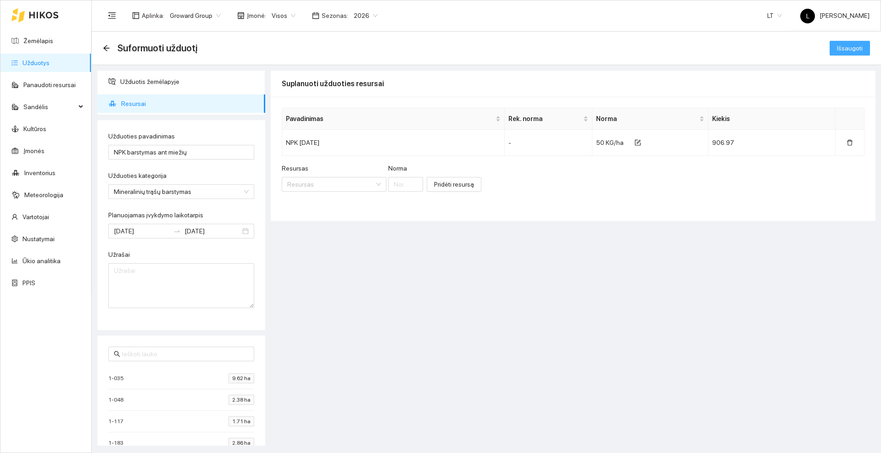
click at [862, 48] on span "Išsaugoti" at bounding box center [850, 48] width 26 height 10
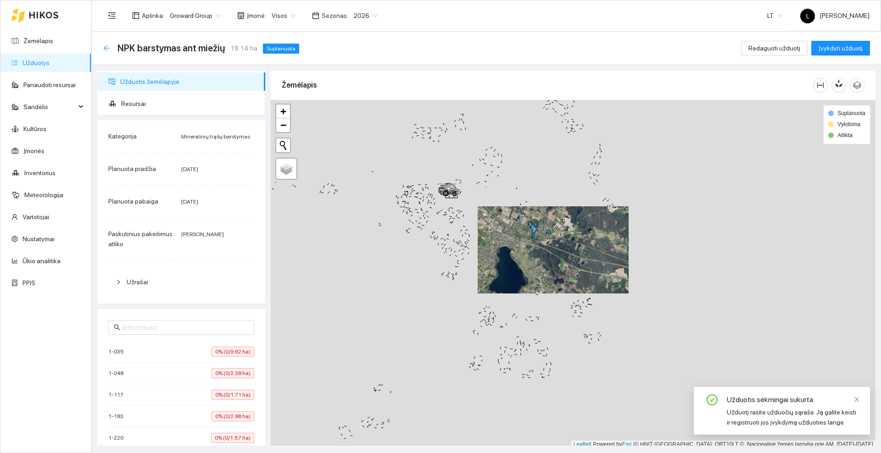
click at [103, 48] on icon "arrow-left" at bounding box center [106, 47] width 7 height 7
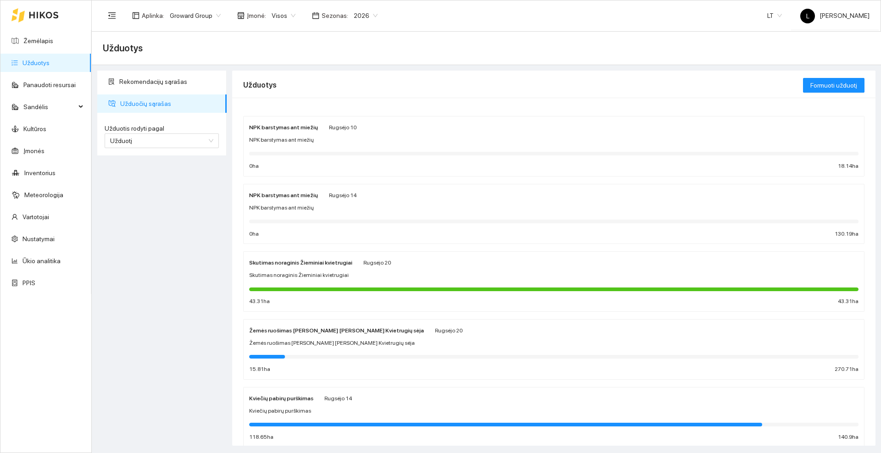
scroll to position [57, 0]
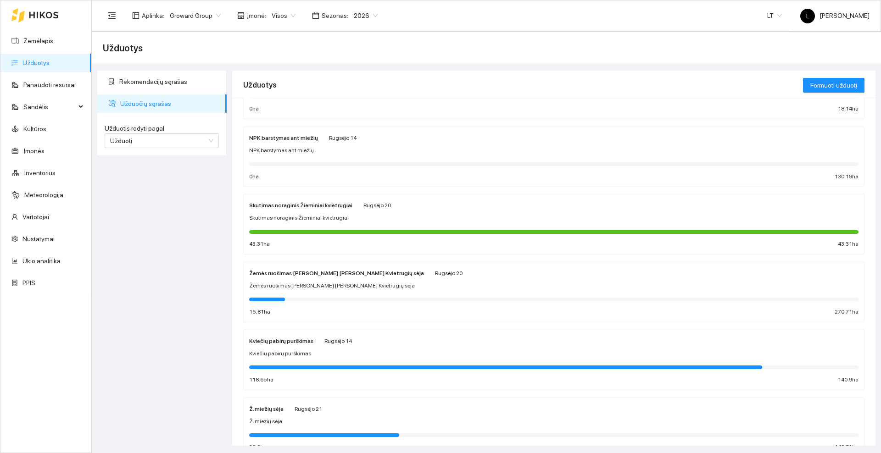
click at [38, 14] on icon at bounding box center [43, 15] width 29 height 6
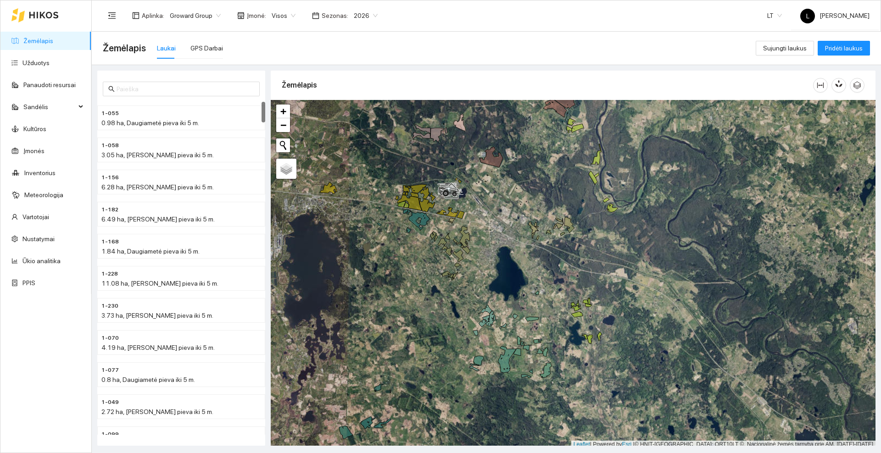
click at [32, 14] on icon at bounding box center [44, 14] width 30 height 7
